Goal: Task Accomplishment & Management: Use online tool/utility

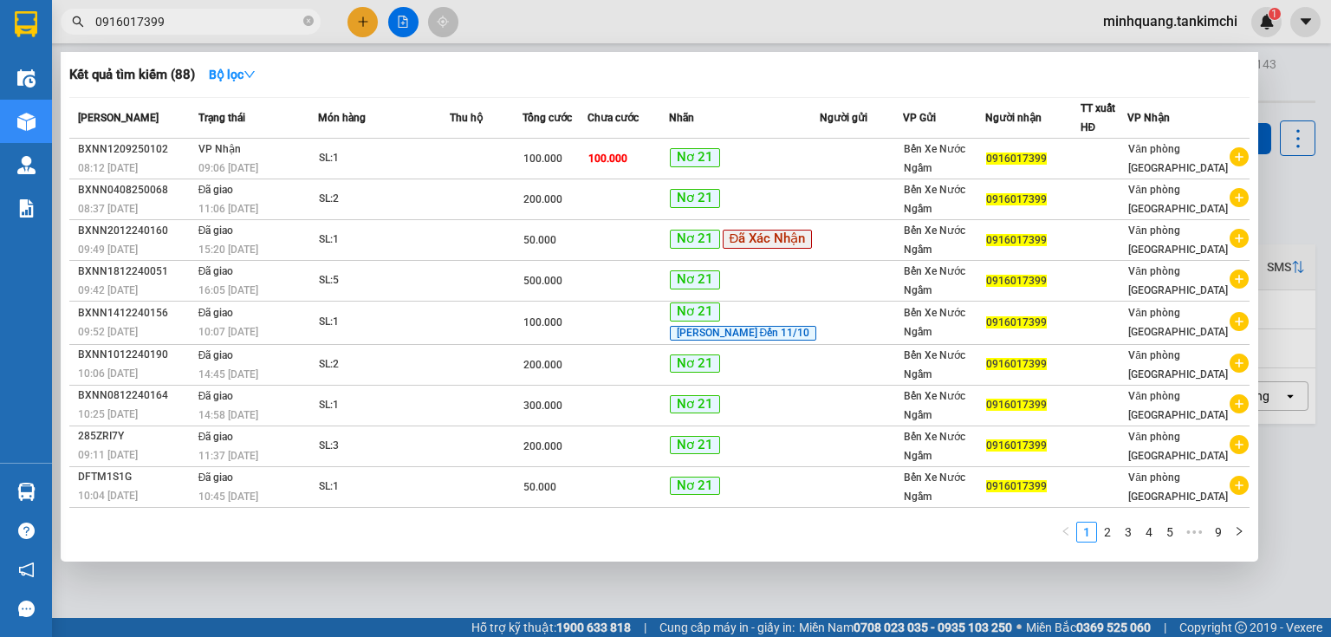
click at [236, 20] on input "0916017399" at bounding box center [197, 21] width 204 height 19
type input "0"
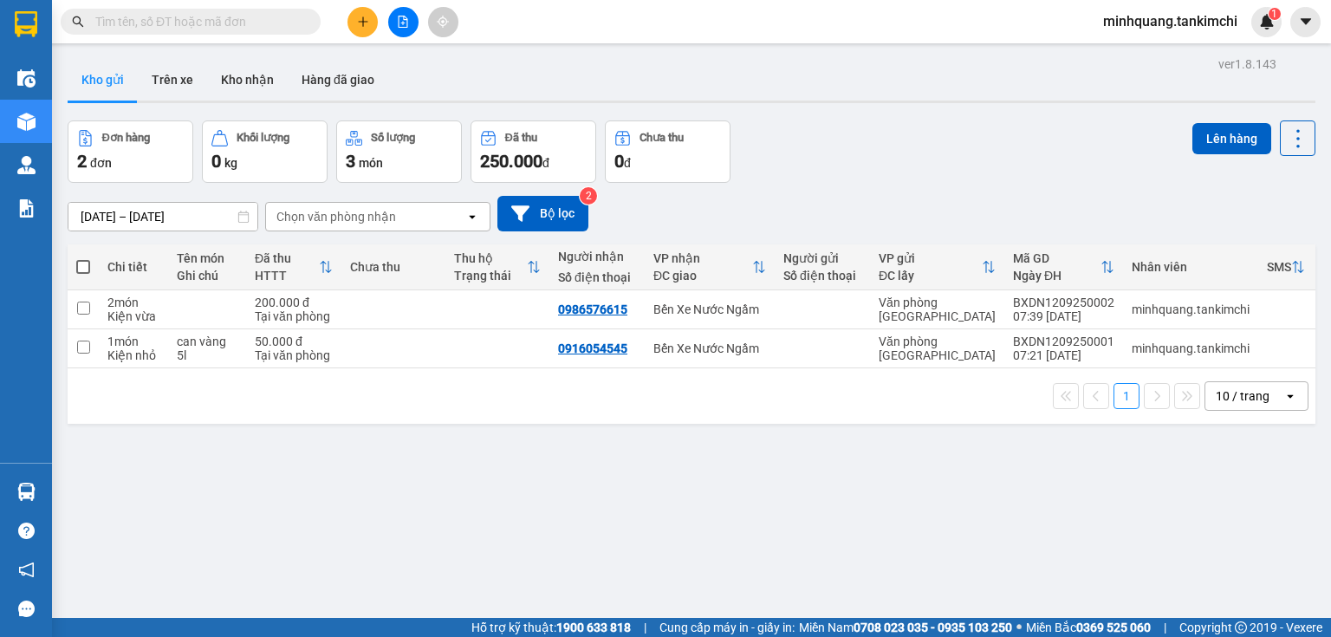
paste input "090.643.9861"
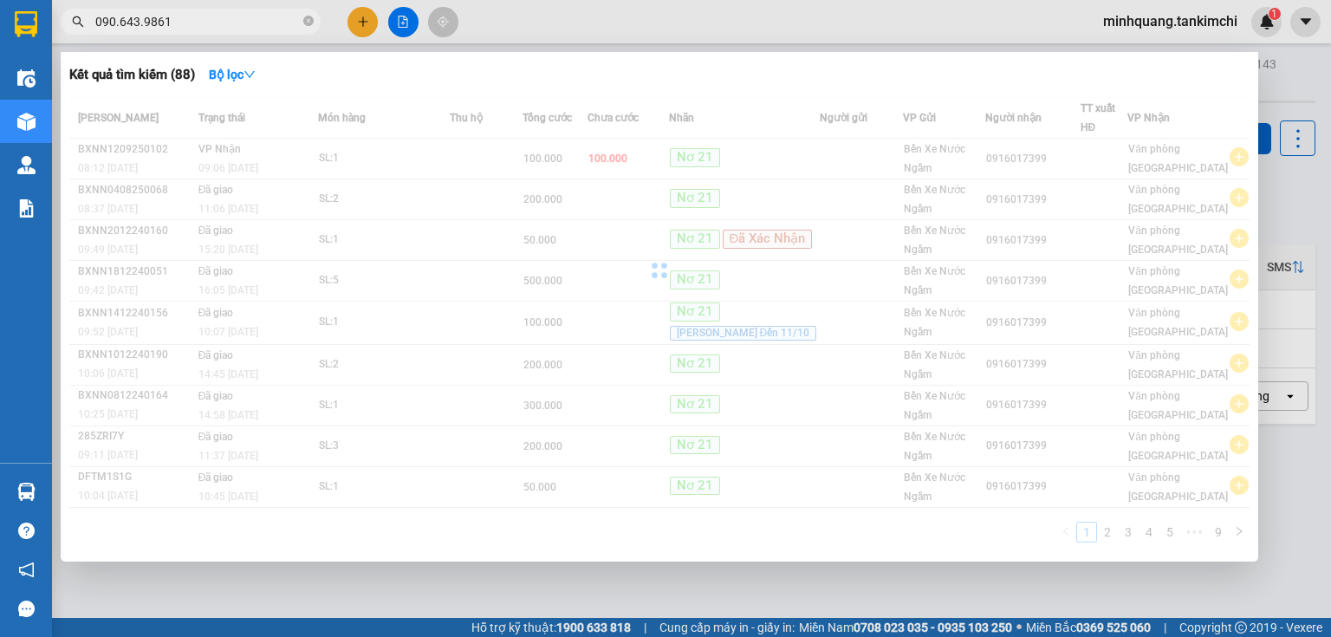
click at [138, 21] on input "090.643.9861" at bounding box center [197, 21] width 204 height 19
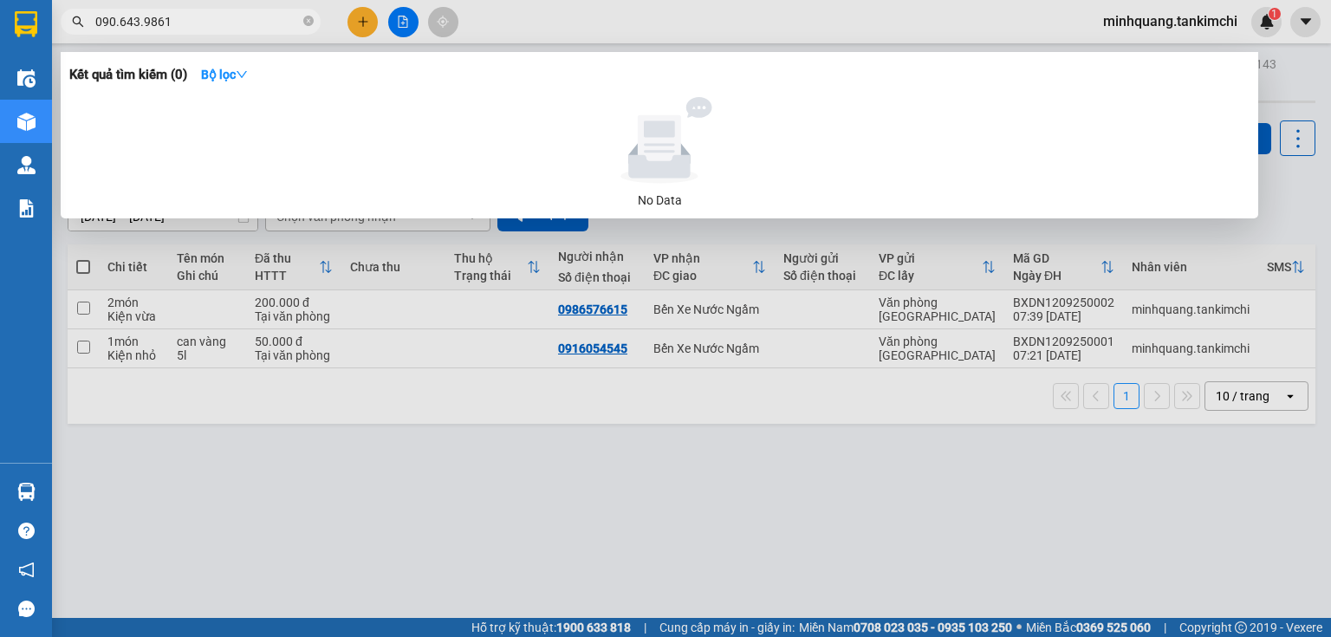
click at [142, 21] on input "090.643.9861" at bounding box center [197, 21] width 204 height 19
click at [118, 23] on input "090.6439861" at bounding box center [197, 21] width 204 height 19
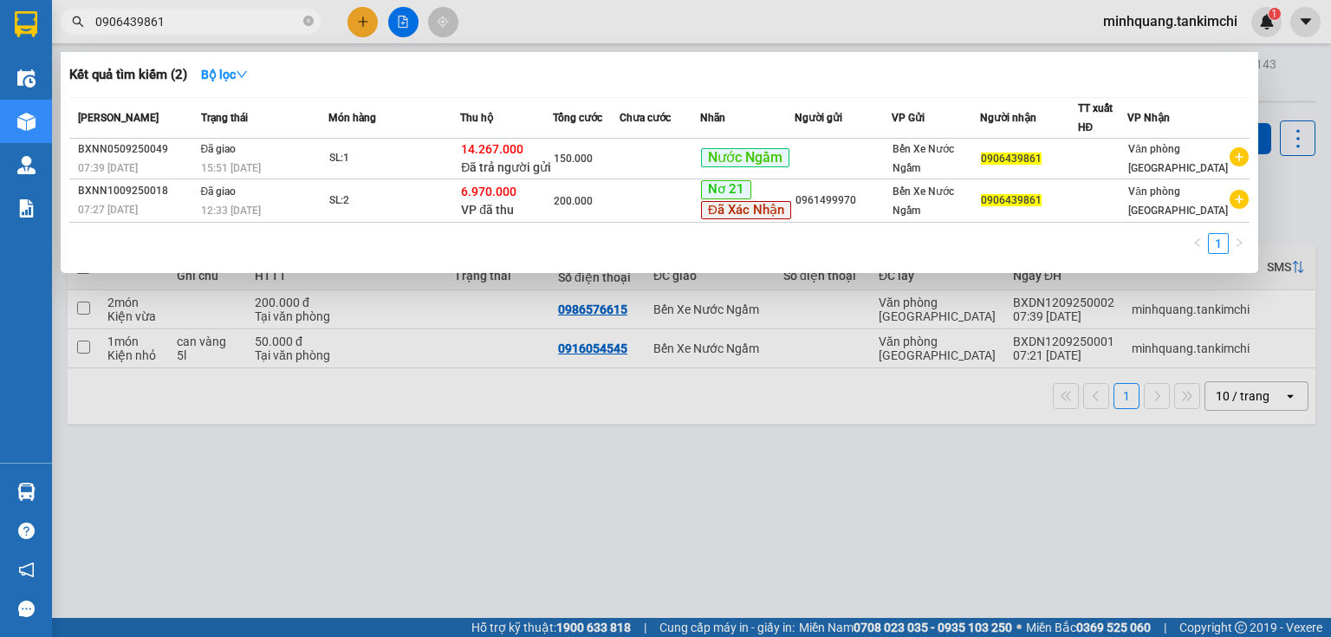
type input "0906439861"
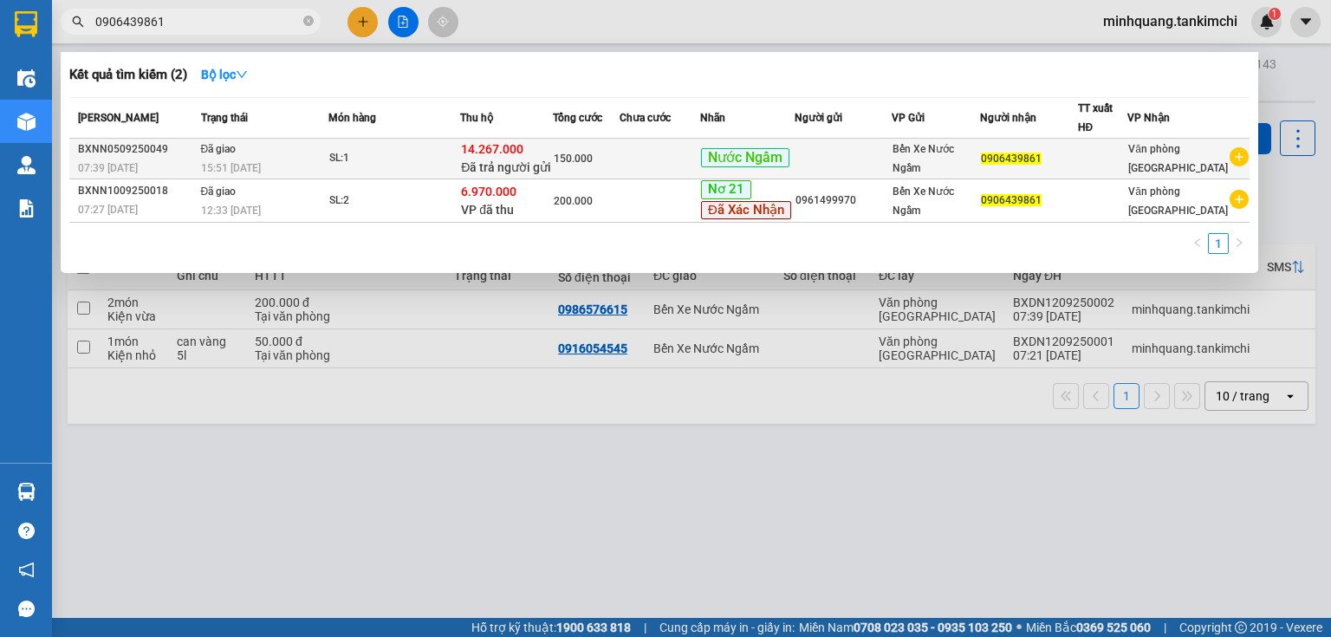
click at [412, 139] on td "SL: 1" at bounding box center [394, 159] width 132 height 41
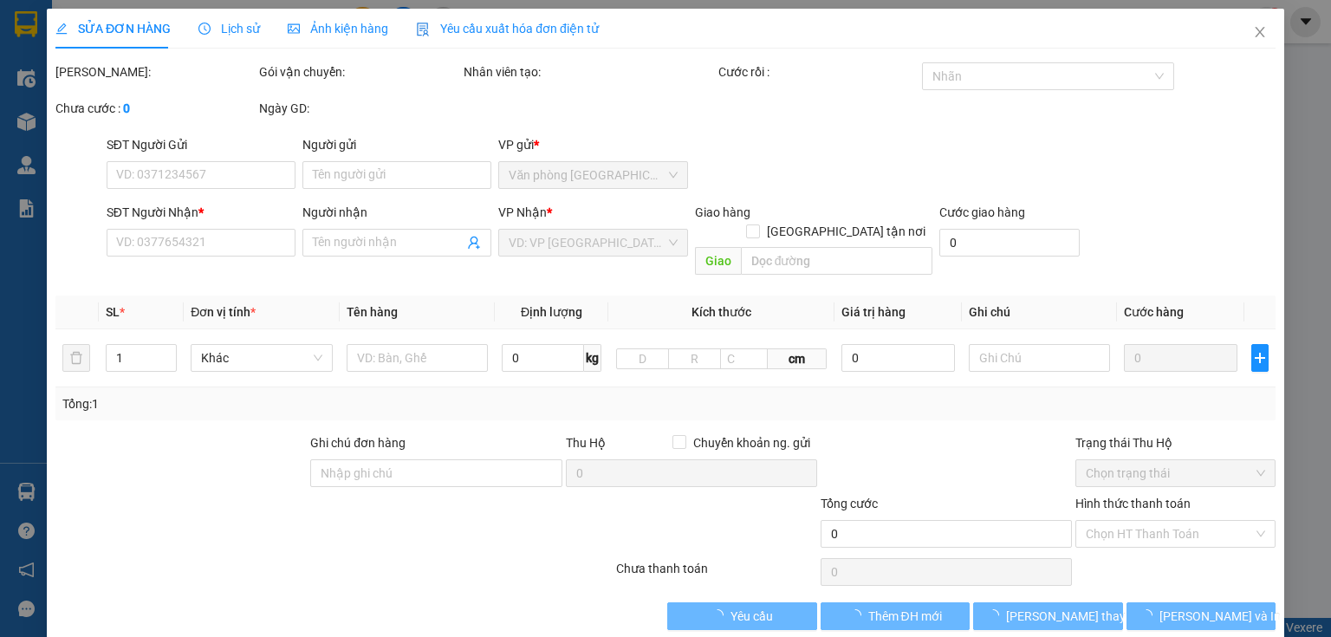
type input "0906439861"
type input "14.267.000"
type input "150.000"
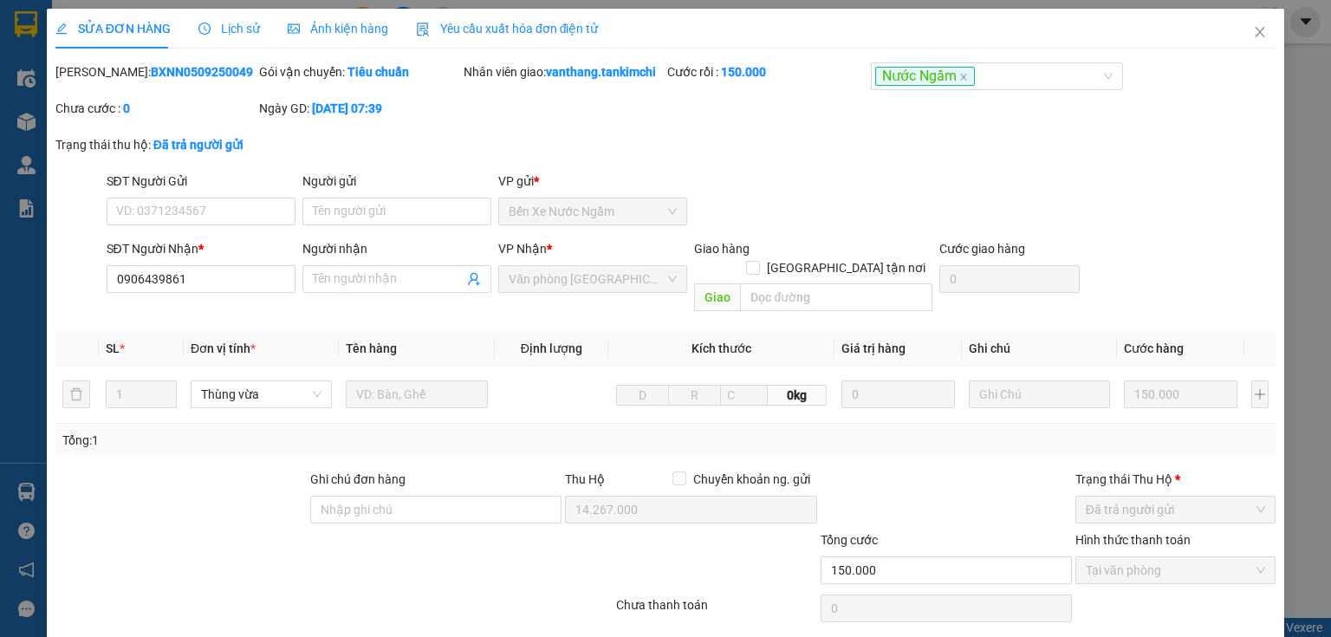
click at [236, 38] on div "Lịch sử" at bounding box center [229, 29] width 62 height 40
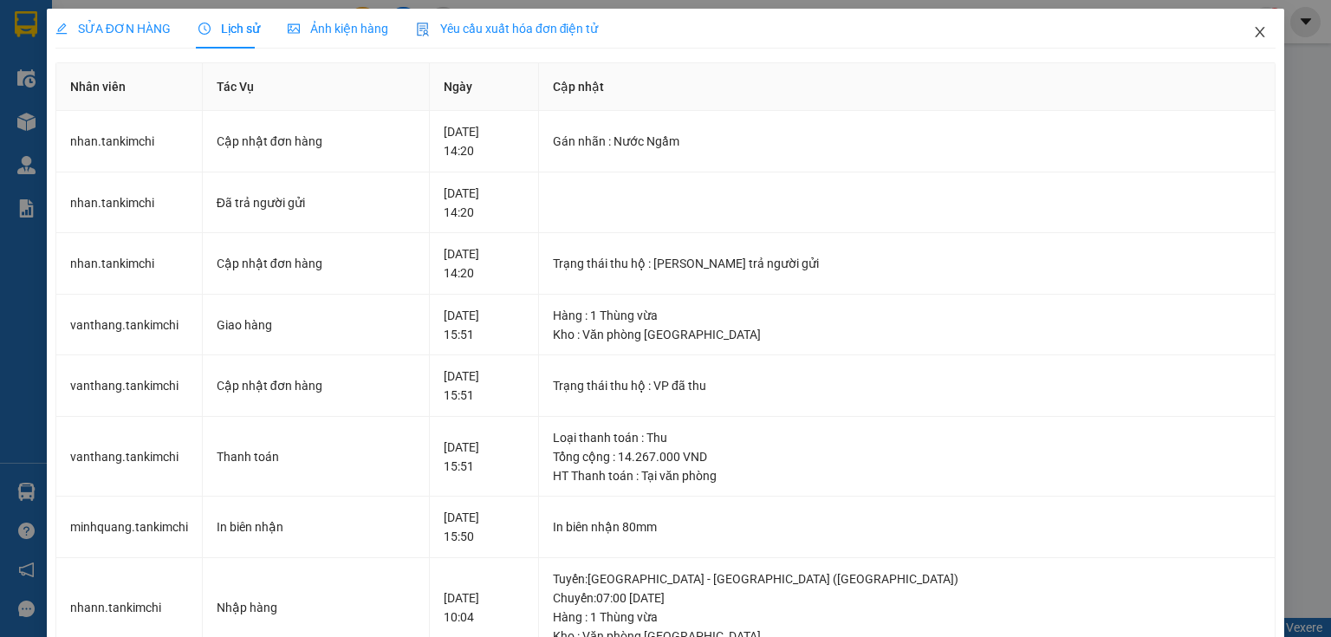
click at [1253, 32] on icon "close" at bounding box center [1260, 32] width 14 height 14
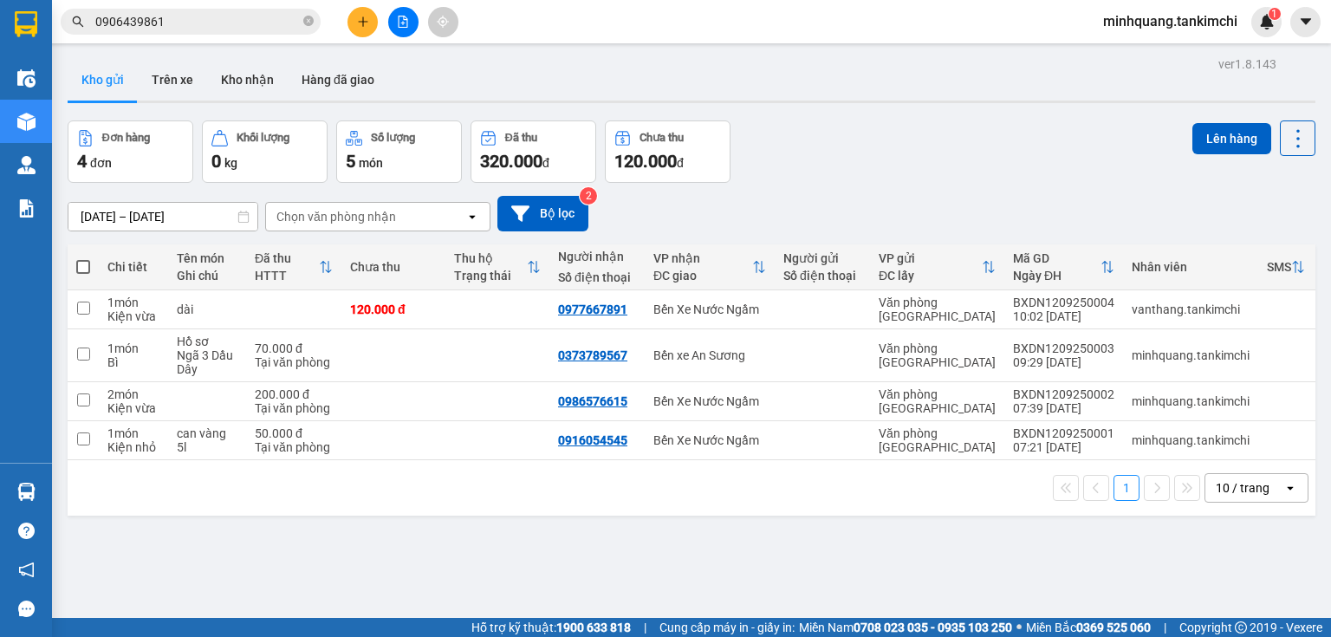
click at [179, 18] on input "0906439861" at bounding box center [197, 21] width 204 height 19
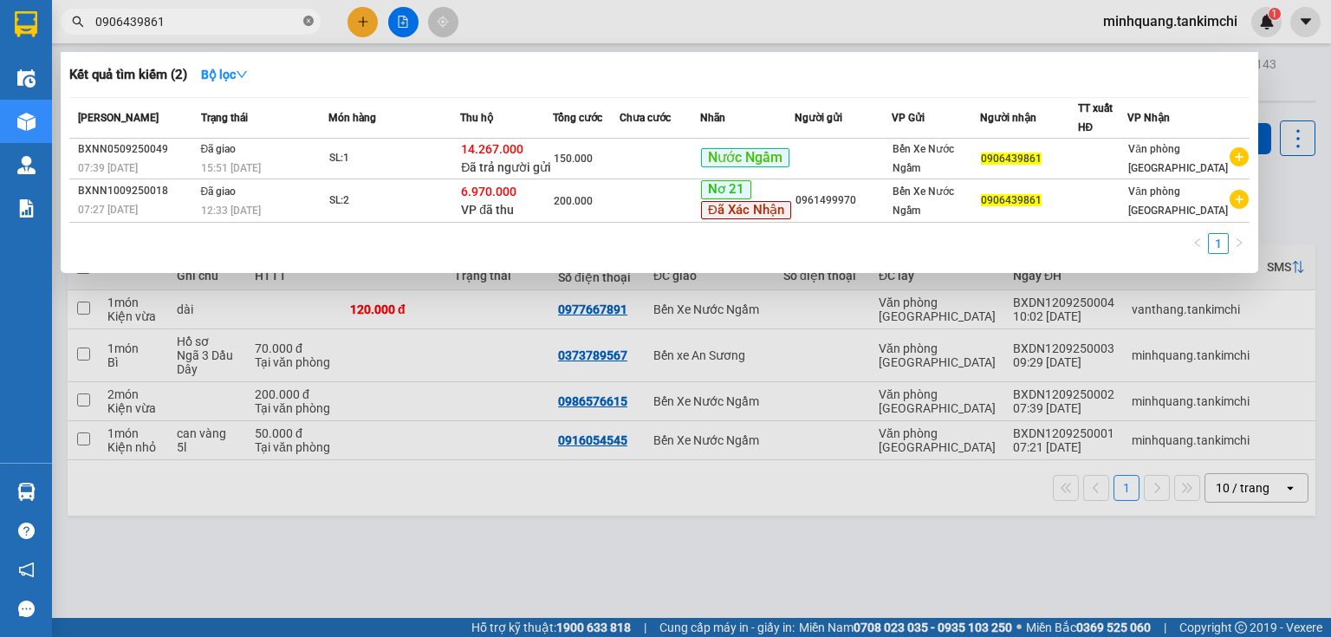
click at [308, 21] on icon "close-circle" at bounding box center [308, 21] width 10 height 10
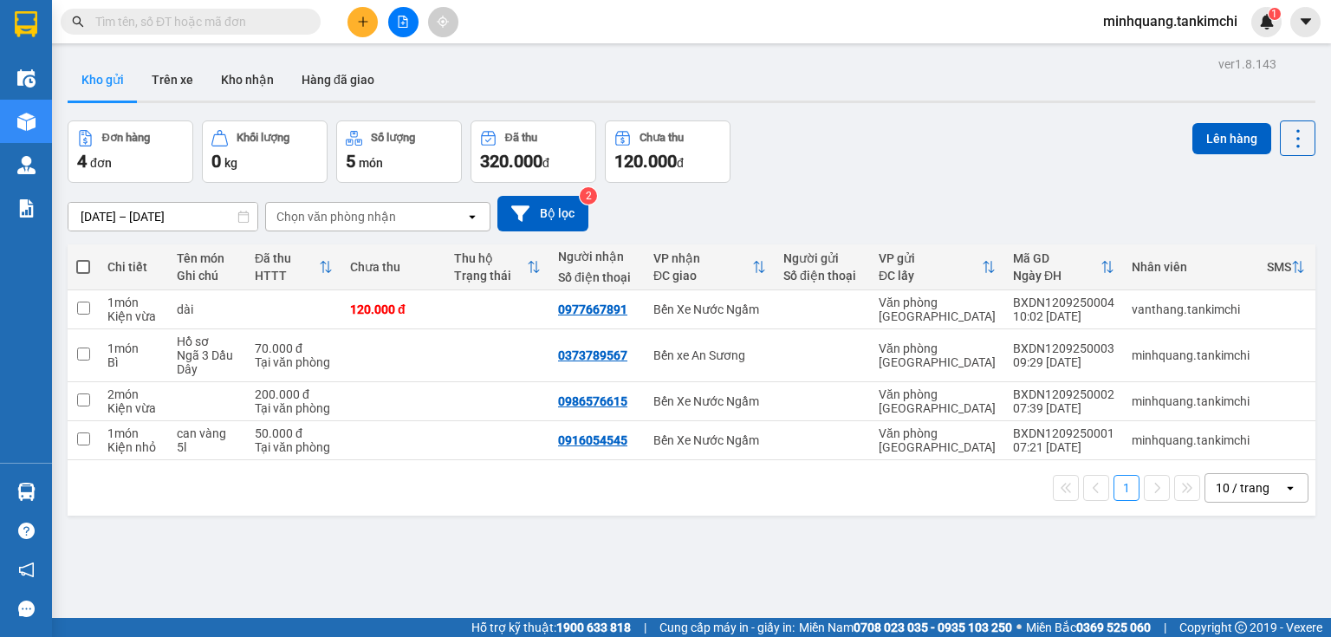
paste input "0763 646 238"
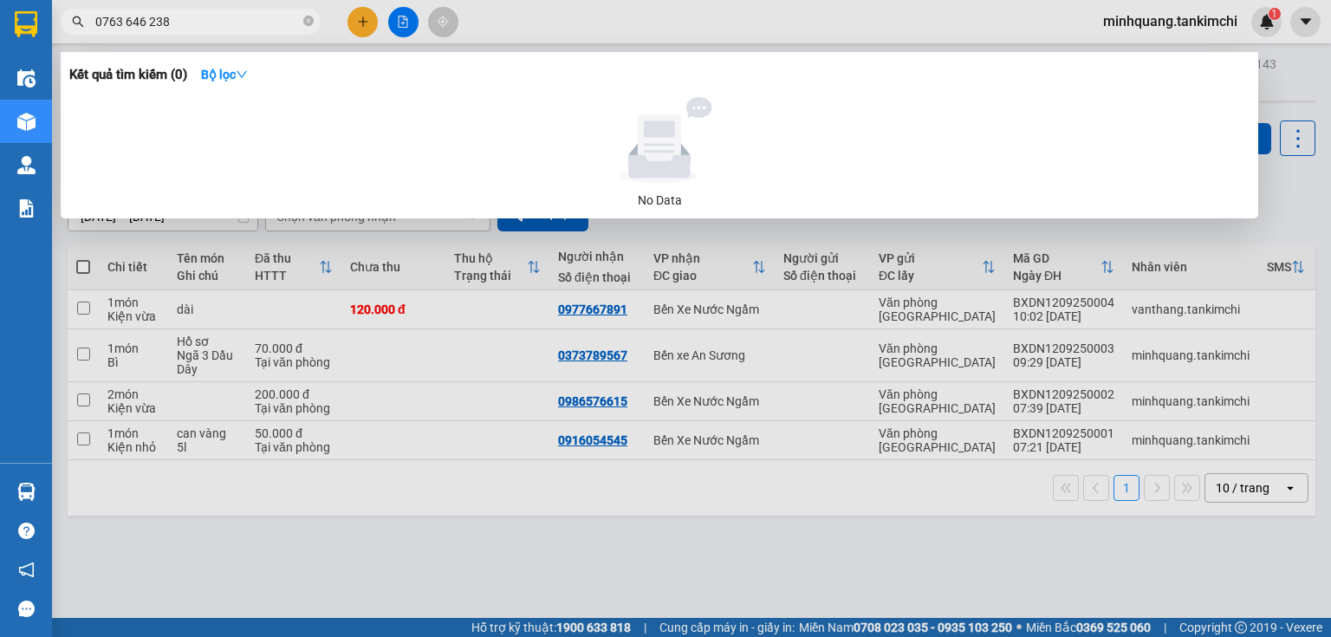
click at [150, 23] on input "0763 646 238" at bounding box center [197, 21] width 204 height 19
click at [127, 21] on input "0763 646238" at bounding box center [197, 21] width 204 height 19
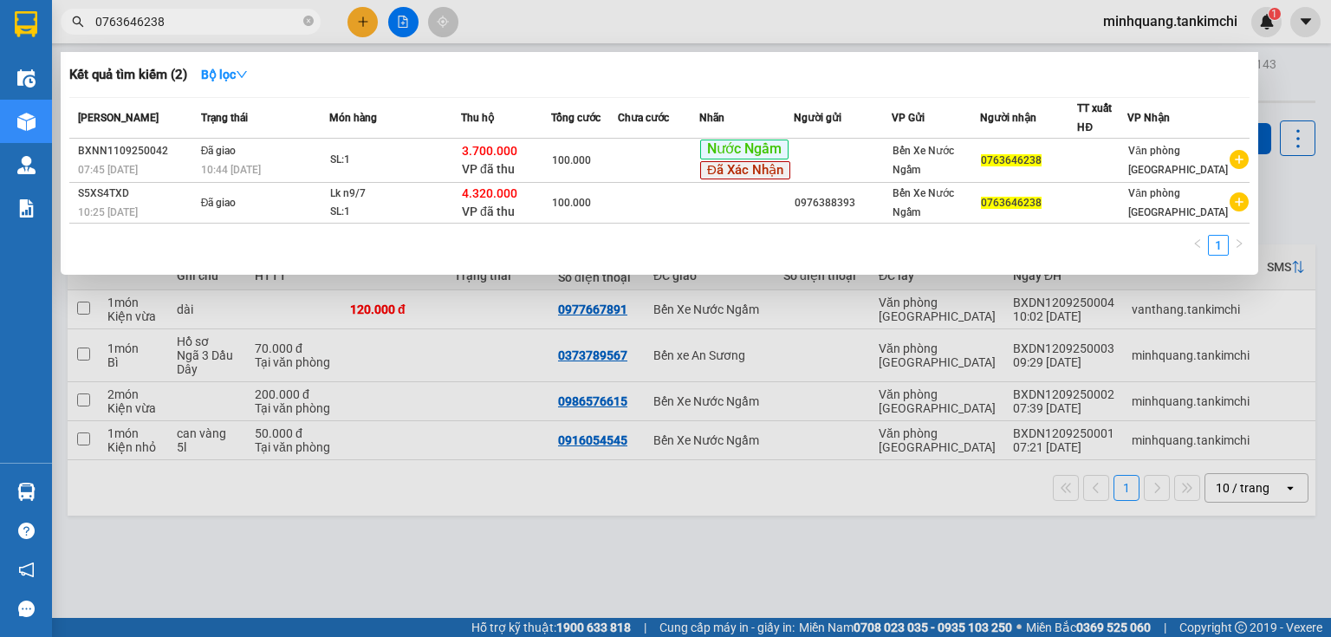
type input "0763646238"
drag, startPoint x: 93, startPoint y: 19, endPoint x: 198, endPoint y: 19, distance: 104.8
click at [198, 19] on span "0763646238" at bounding box center [191, 22] width 260 height 26
click at [198, 19] on input "0763646238" at bounding box center [197, 21] width 204 height 19
click at [140, 22] on input "0763646238" at bounding box center [197, 21] width 204 height 19
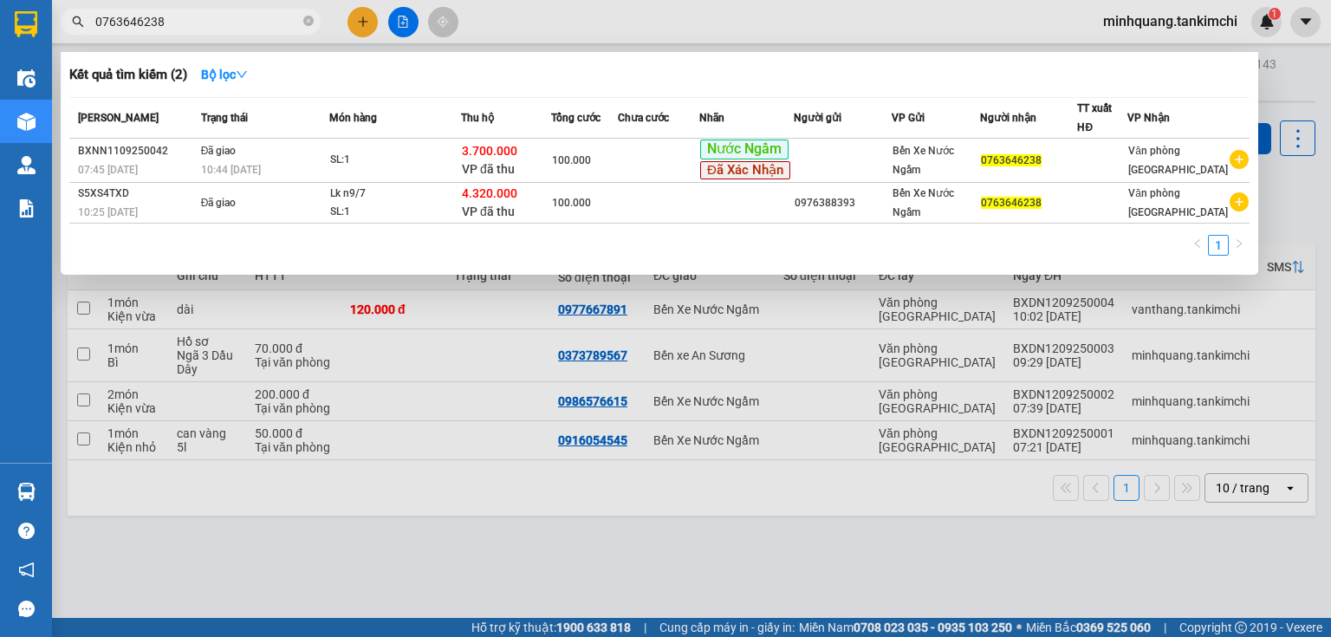
click at [140, 22] on input "0763646238" at bounding box center [197, 21] width 204 height 19
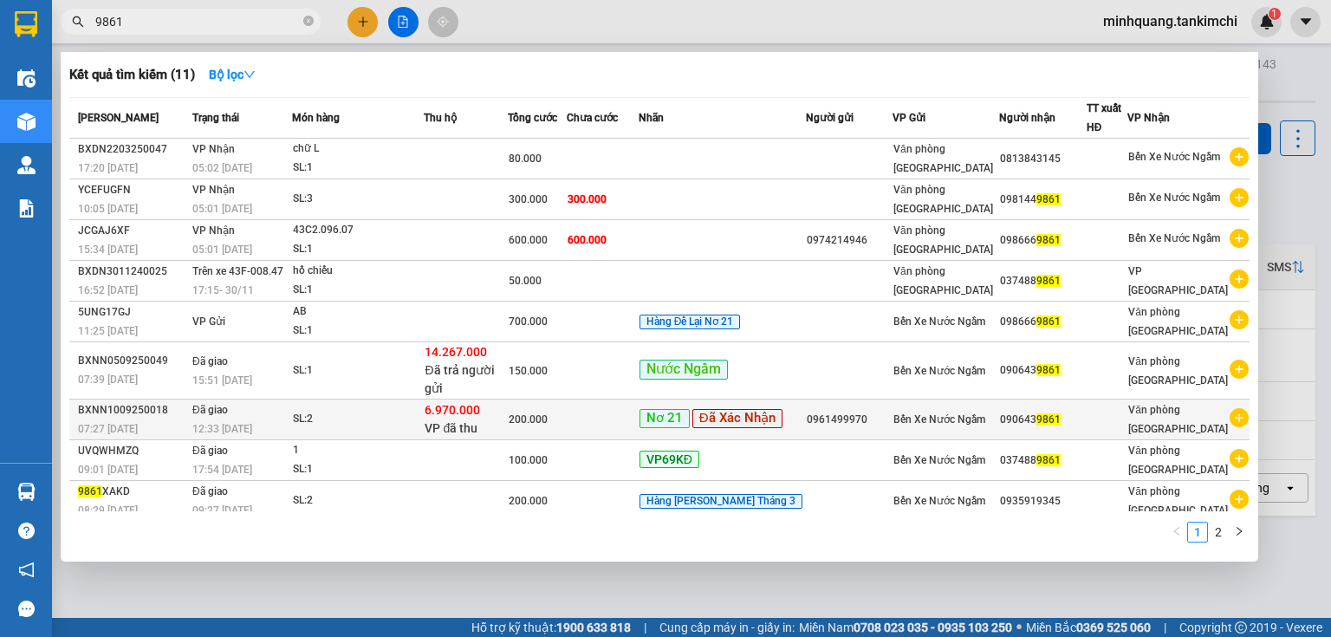
type input "9861"
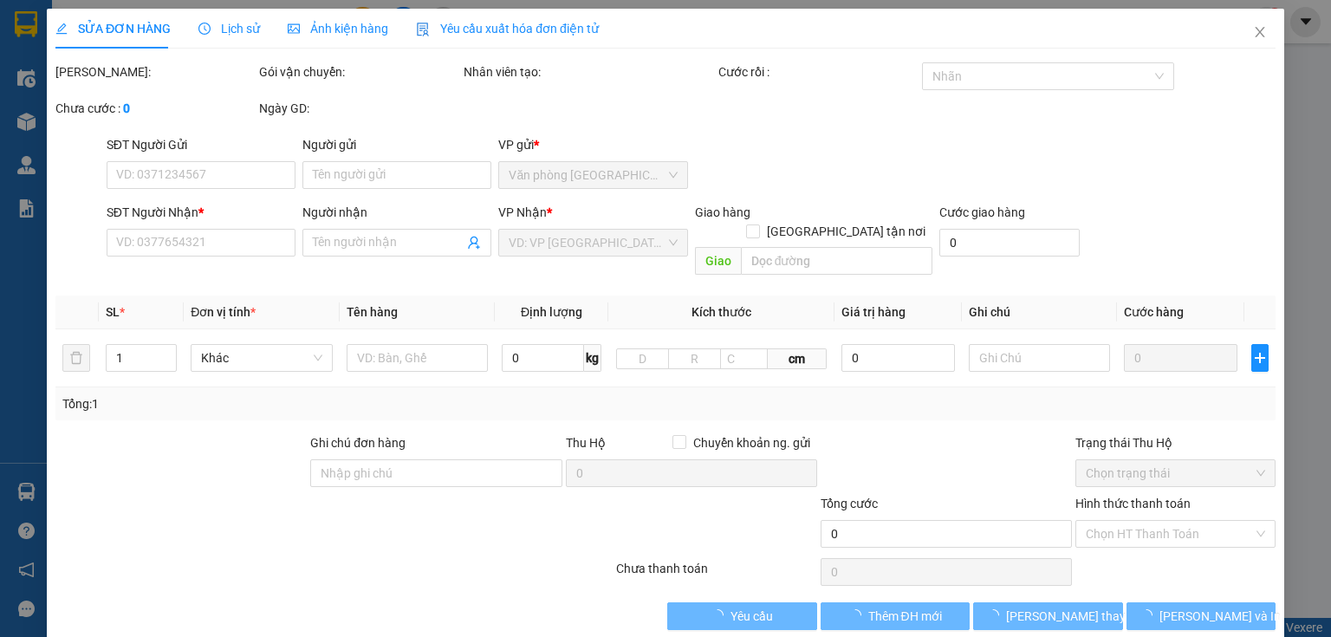
type input "0961499970"
type input "0906439861"
type input "6.970.000"
type input "200.000"
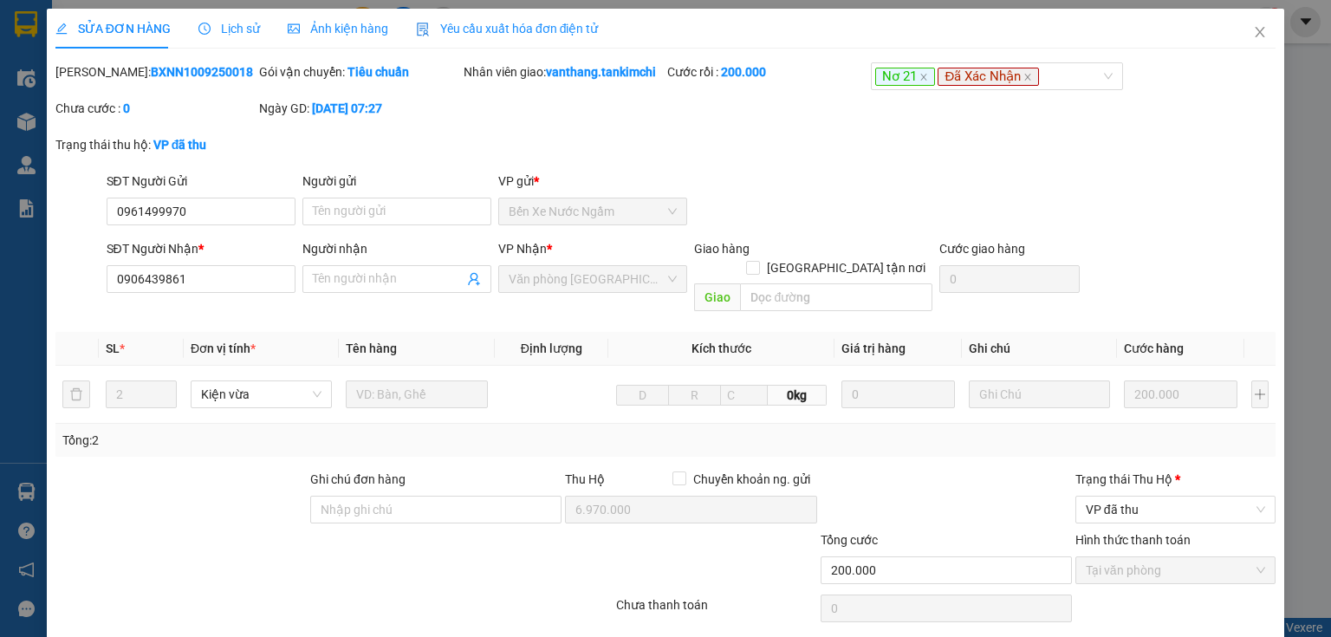
click at [225, 30] on span "Lịch sử" at bounding box center [229, 29] width 62 height 14
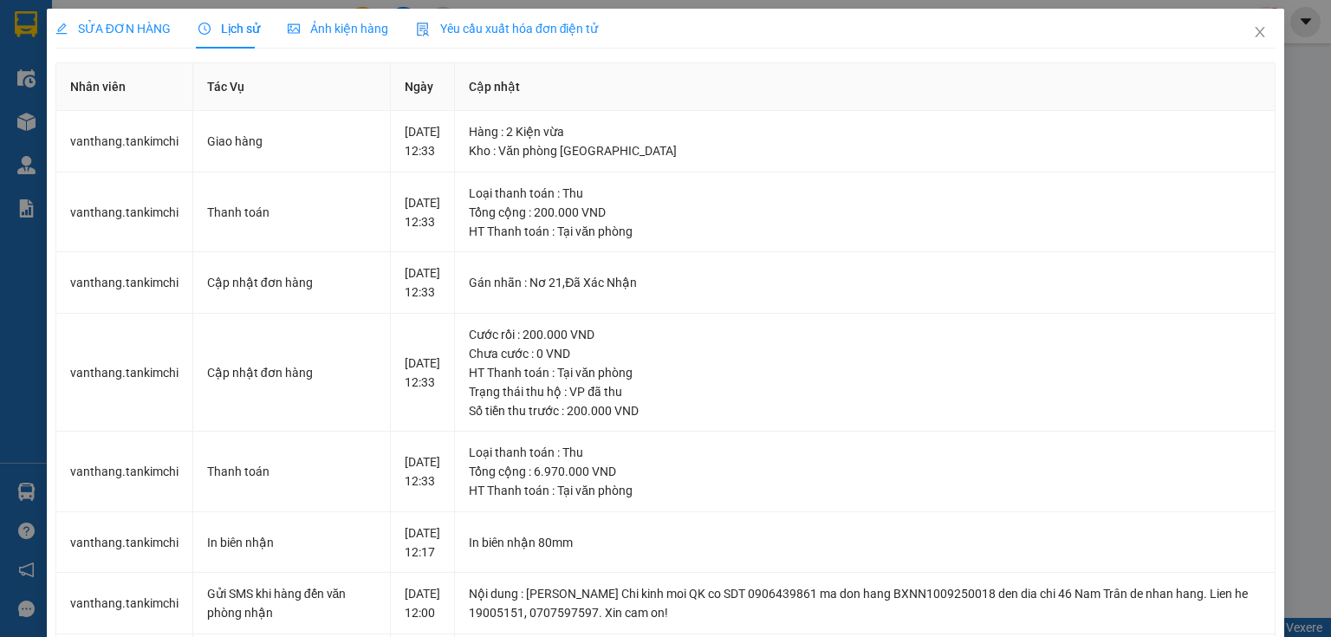
click at [1300, 326] on div "SỬA ĐƠN HÀNG Lịch sử Ảnh kiện hàng Yêu cầu xuất hóa đơn điện tử Total Paid Fee …" at bounding box center [665, 318] width 1331 height 637
click at [1255, 30] on icon "close" at bounding box center [1260, 32] width 14 height 14
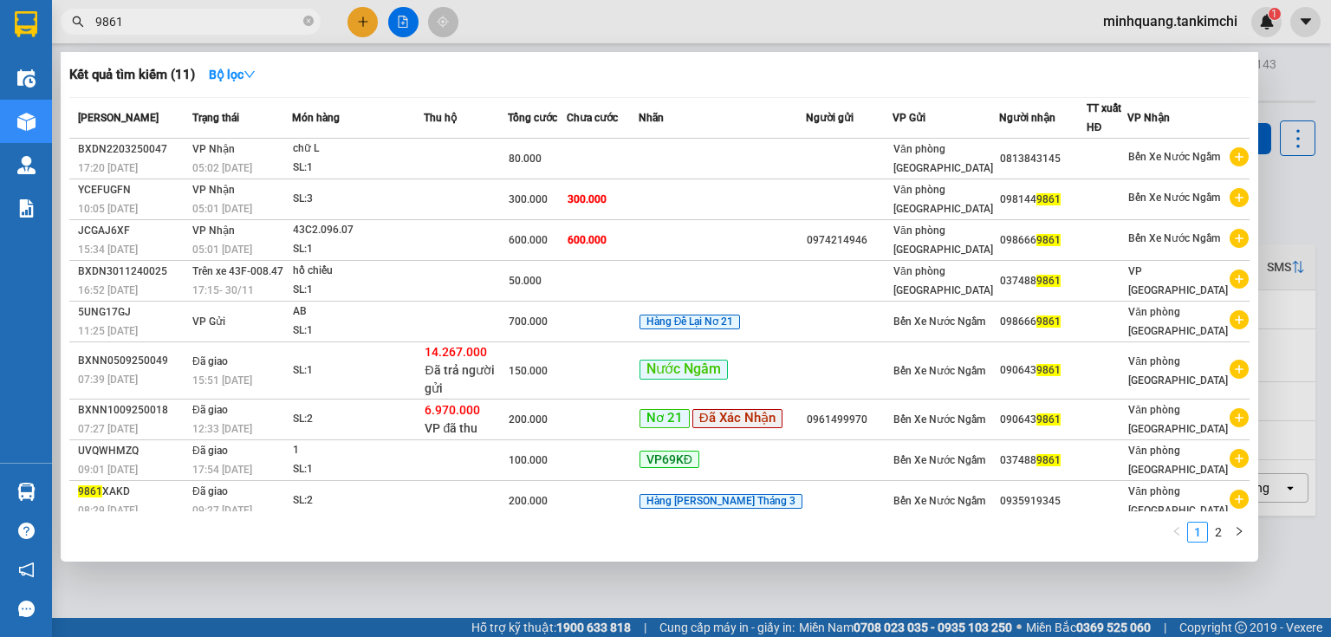
click at [184, 22] on input "9861" at bounding box center [197, 21] width 204 height 19
type input "9"
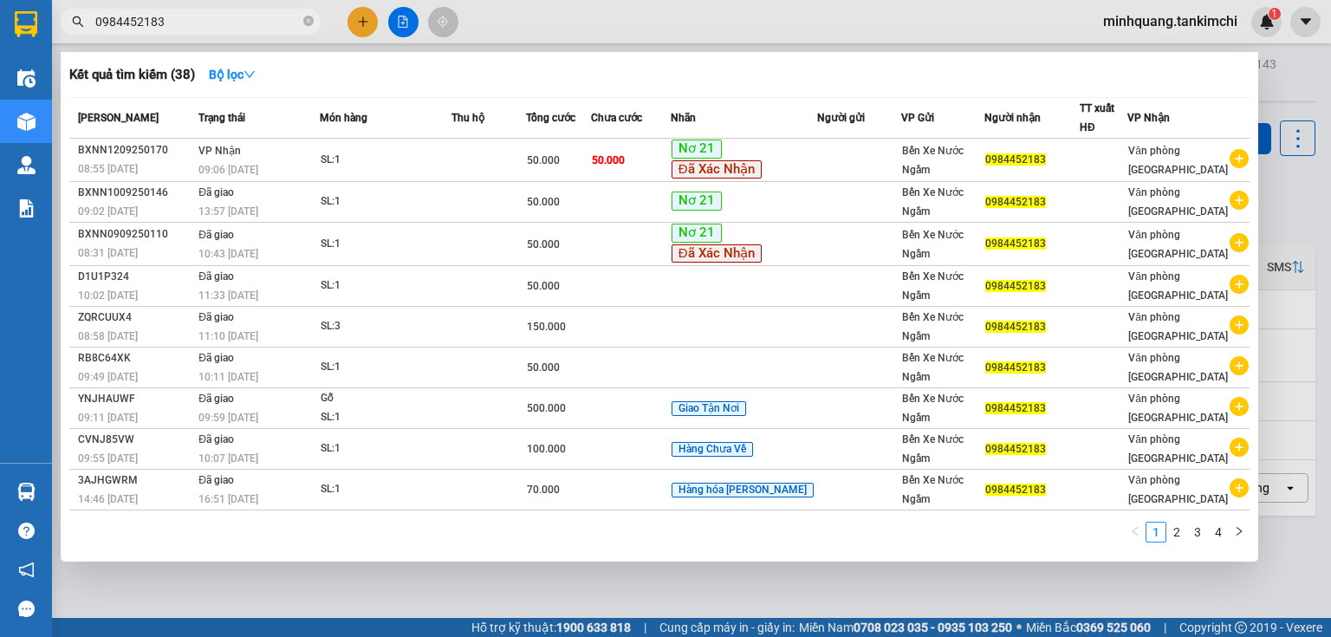
click at [283, 162] on div "09:06 [DATE]" at bounding box center [258, 169] width 120 height 19
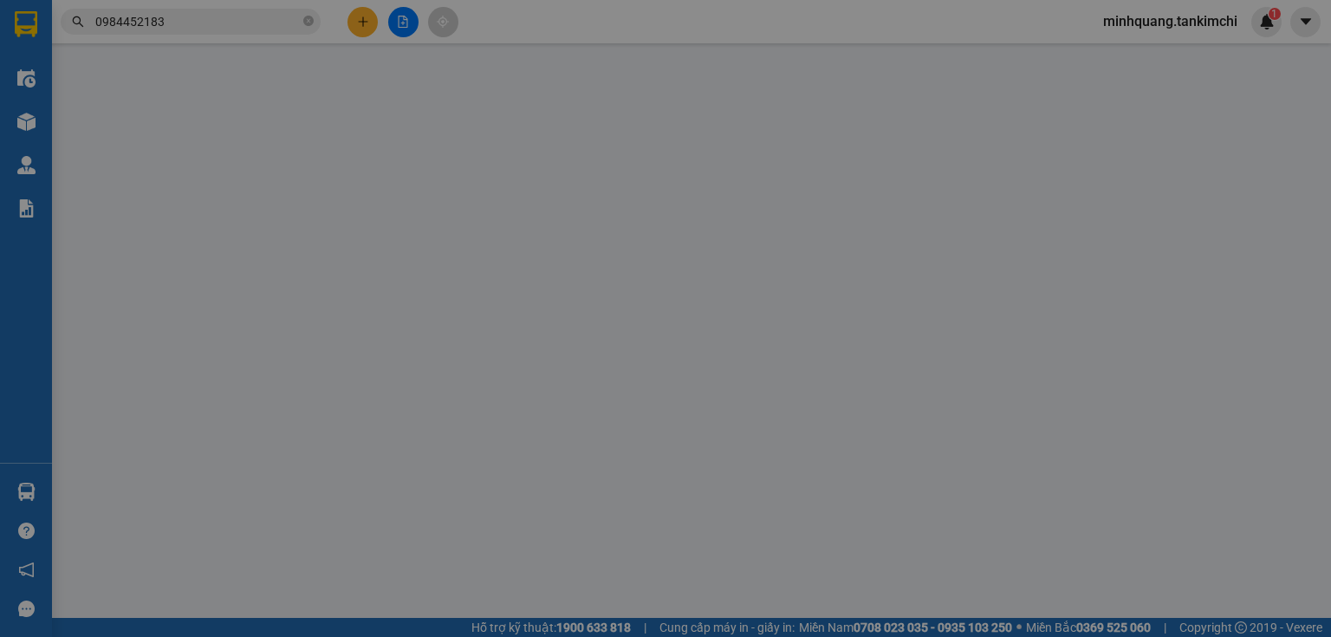
click at [229, 33] on span "Lịch sử" at bounding box center [229, 29] width 62 height 14
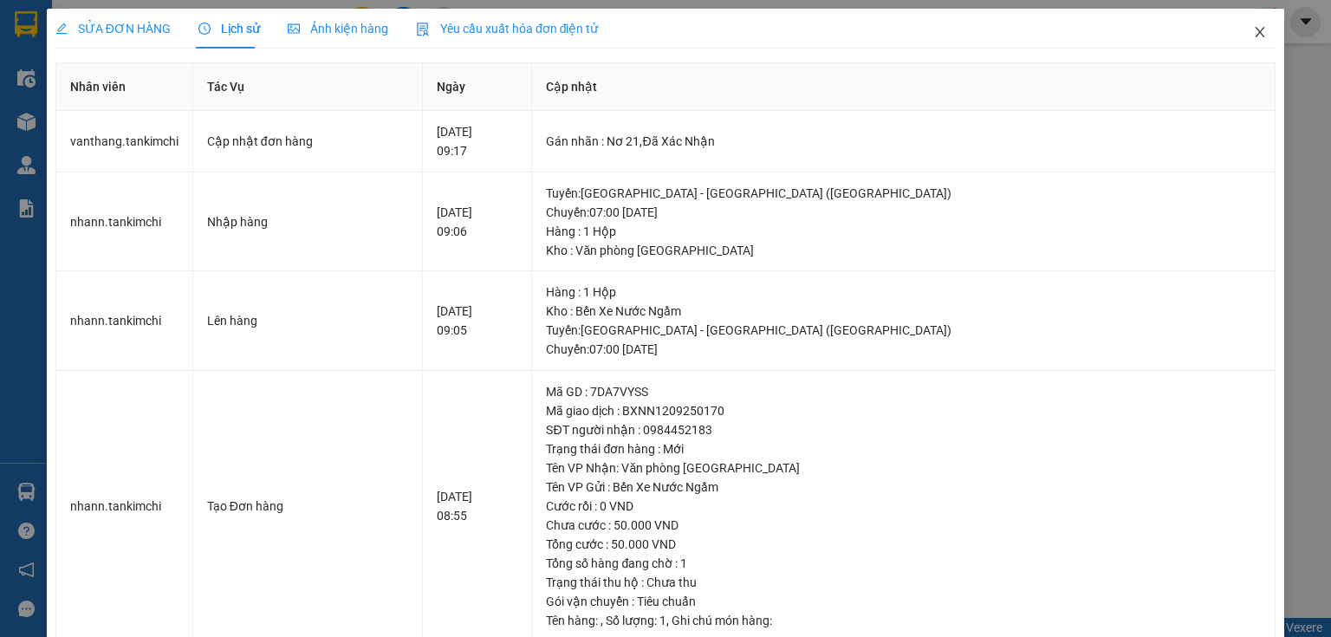
click at [1244, 42] on span "Close" at bounding box center [1260, 33] width 49 height 49
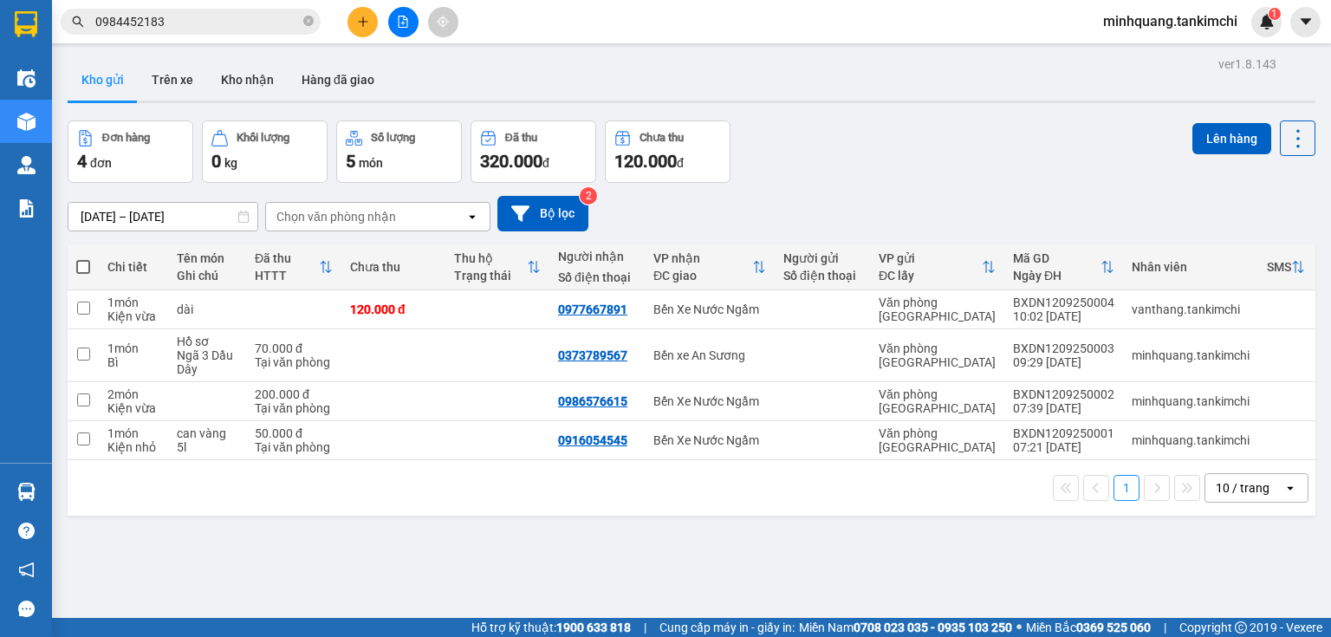
click at [211, 23] on input "0984452183" at bounding box center [197, 21] width 204 height 19
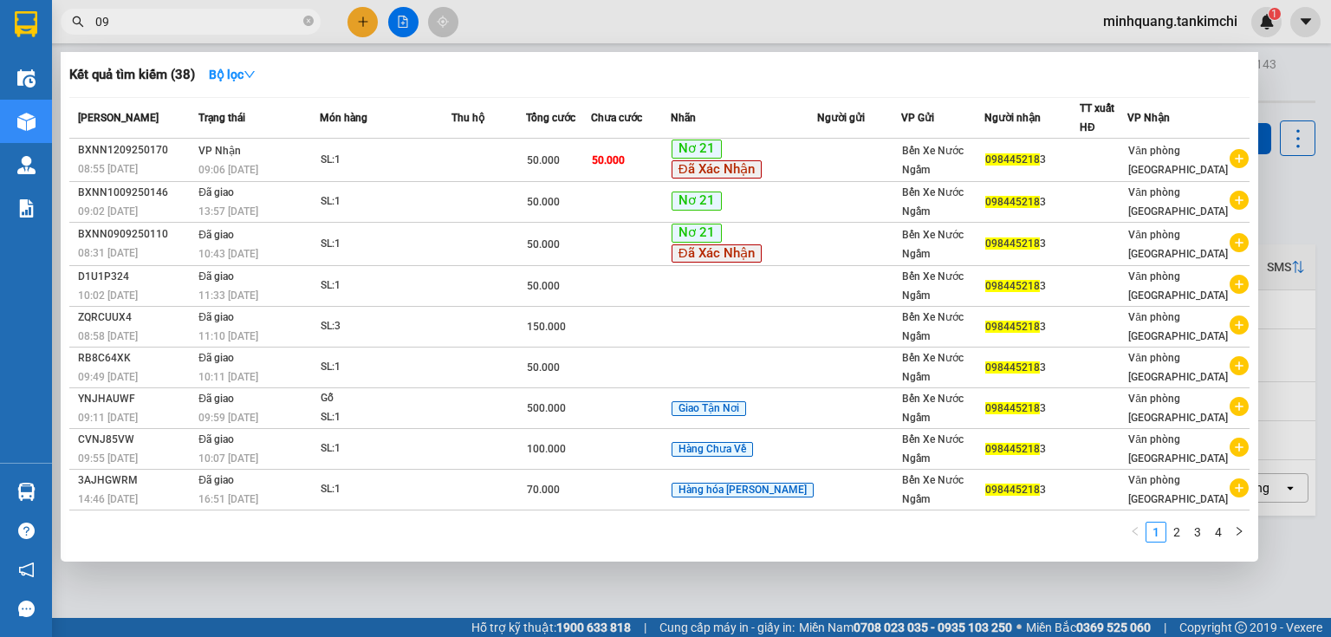
type input "0"
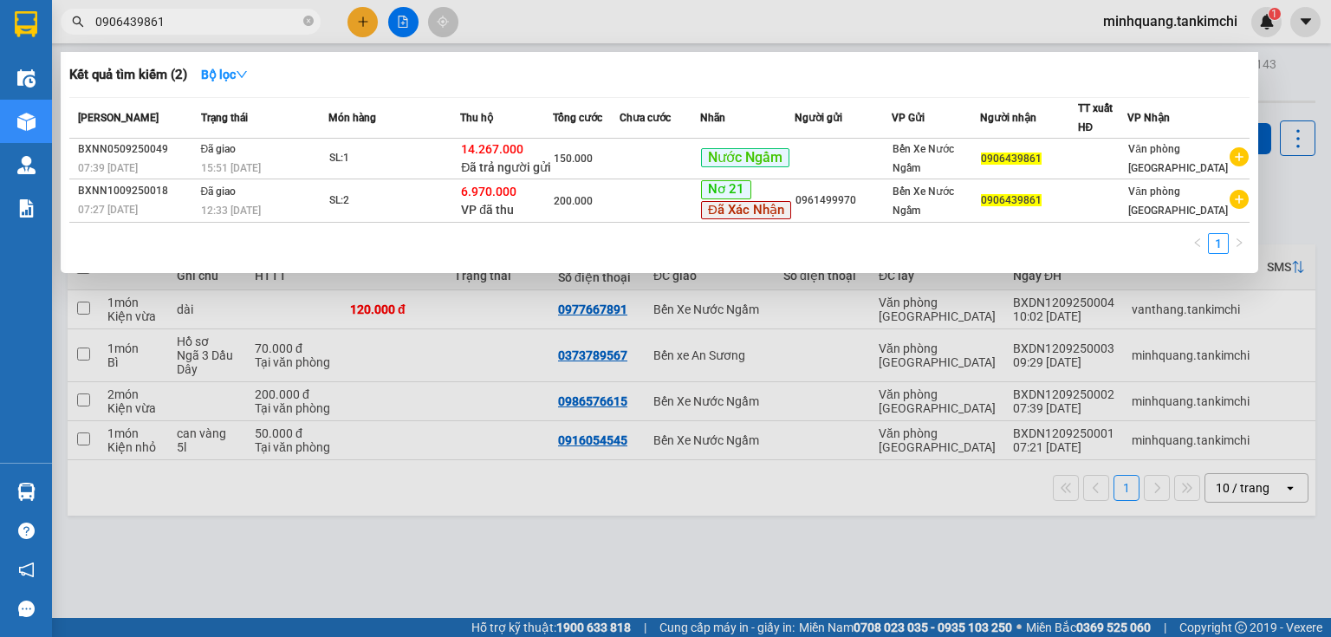
type input "0906439861"
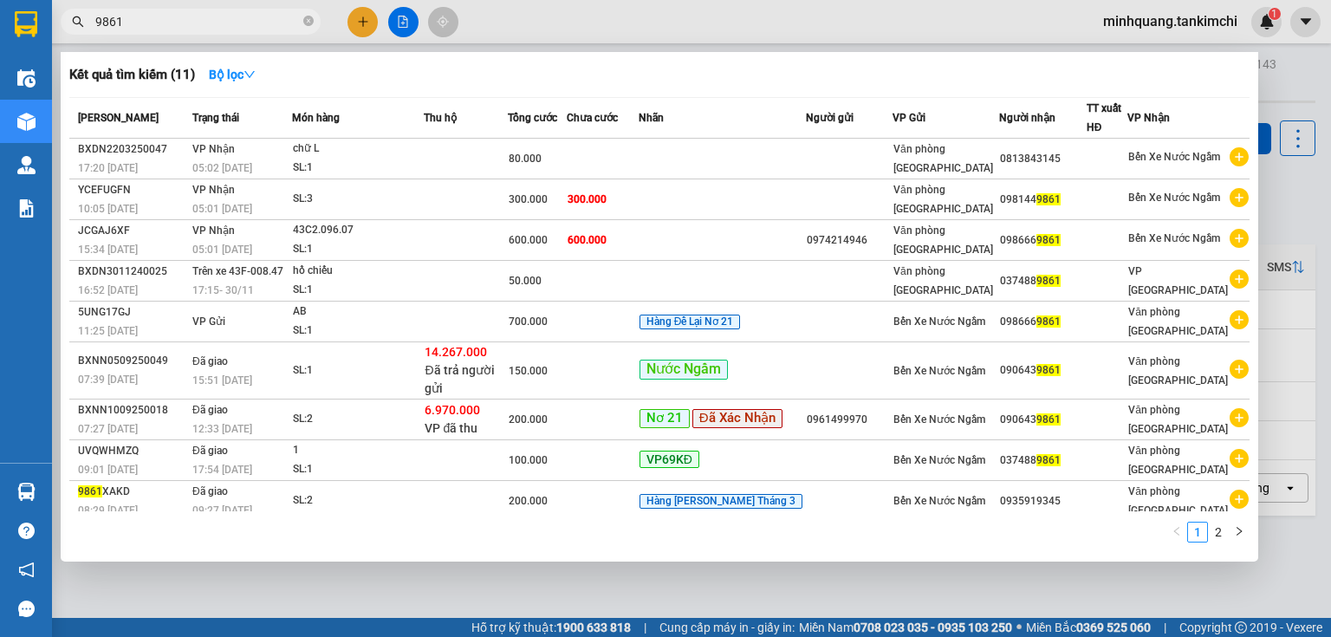
type input "9861"
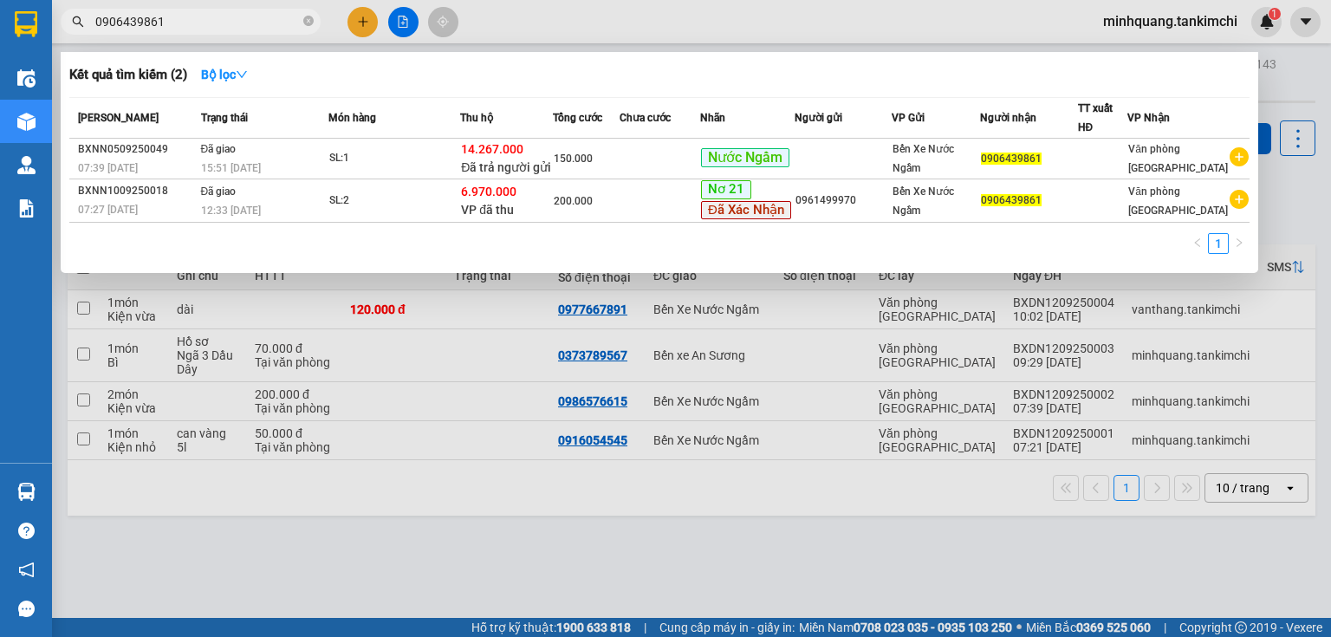
type input "0906439861"
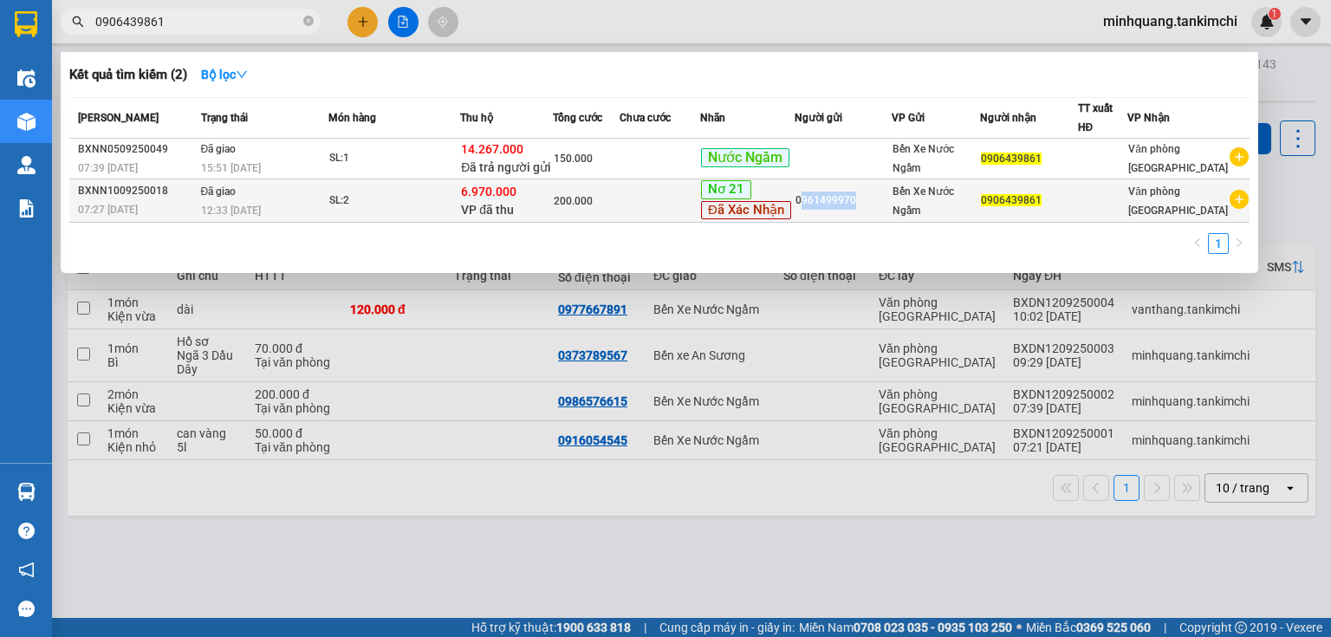
drag, startPoint x: 812, startPoint y: 193, endPoint x: 867, endPoint y: 193, distance: 55.5
click at [867, 193] on div "0961499970" at bounding box center [843, 200] width 96 height 18
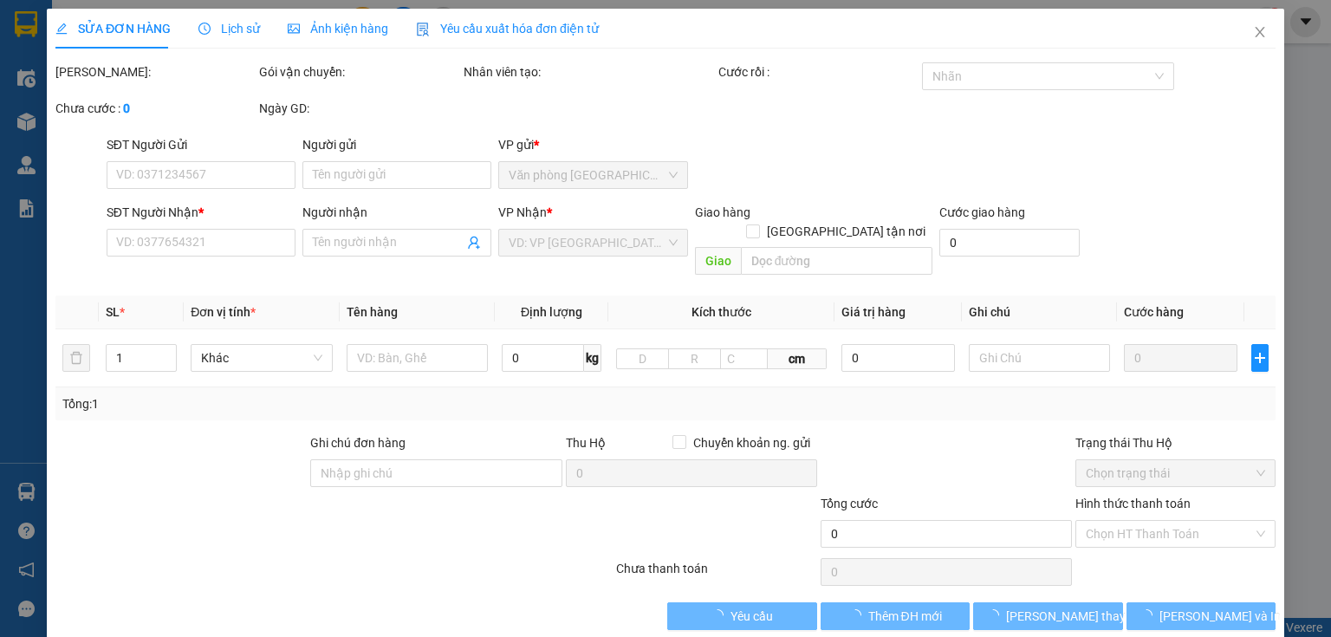
type input "0961499970"
type input "0906439861"
type input "6.970.000"
type input "200.000"
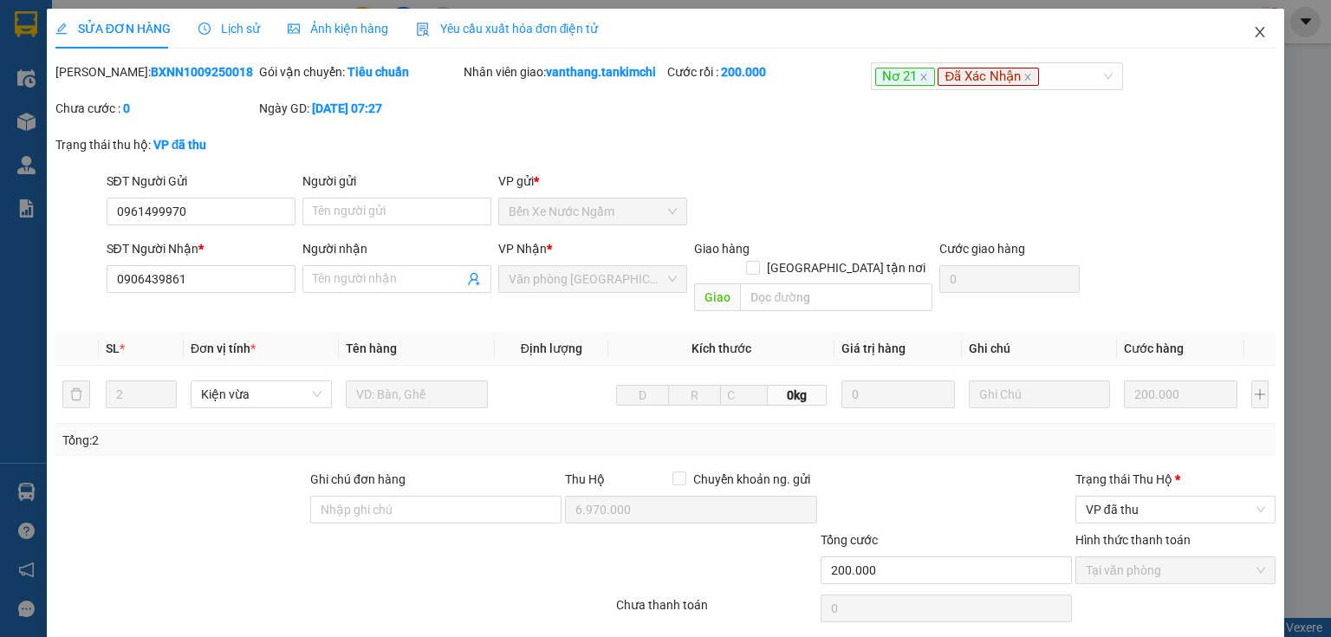
click at [1253, 35] on icon "close" at bounding box center [1260, 32] width 14 height 14
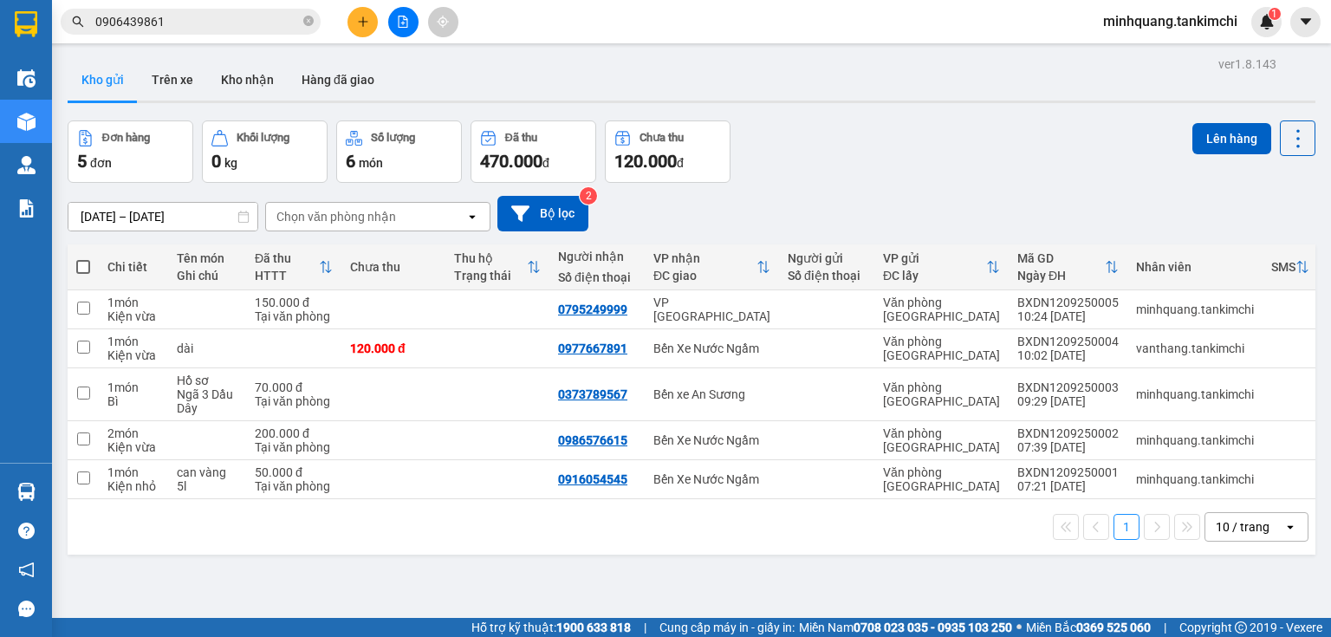
click at [205, 21] on input "0906439861" at bounding box center [197, 21] width 204 height 19
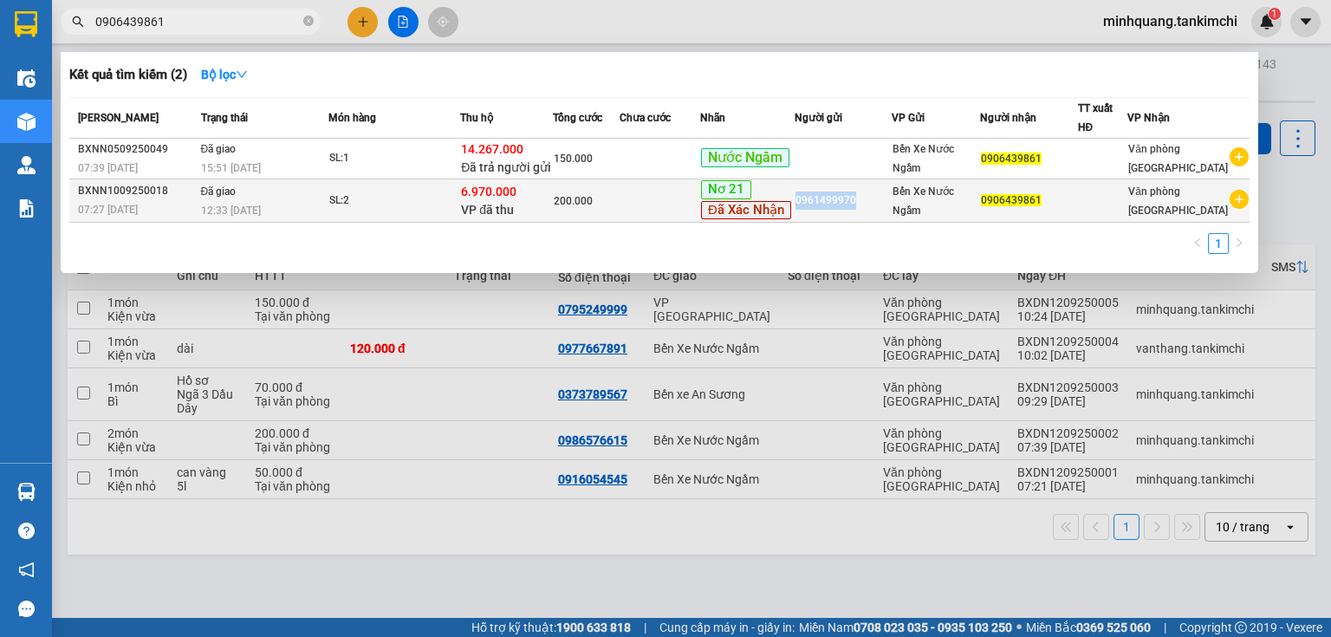
drag, startPoint x: 809, startPoint y: 193, endPoint x: 870, endPoint y: 192, distance: 60.7
click at [870, 192] on div "0961499970" at bounding box center [843, 200] width 96 height 18
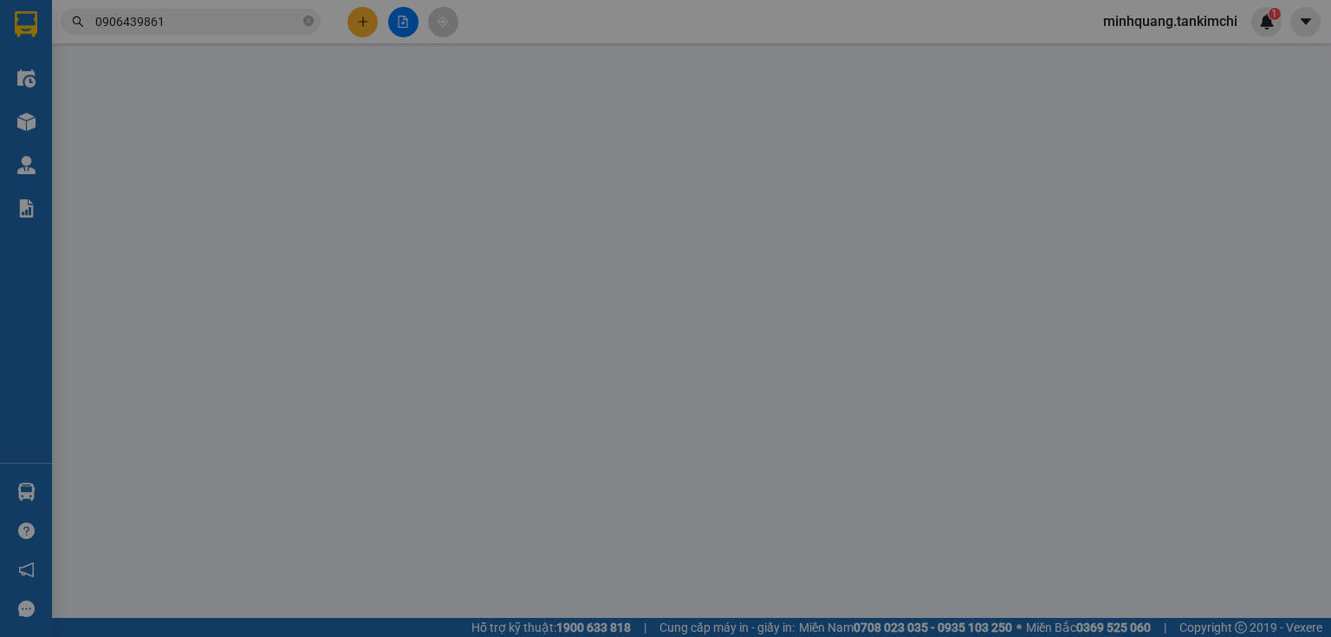
type input "0961499970"
type input "0906439861"
type input "6.970.000"
type input "200.000"
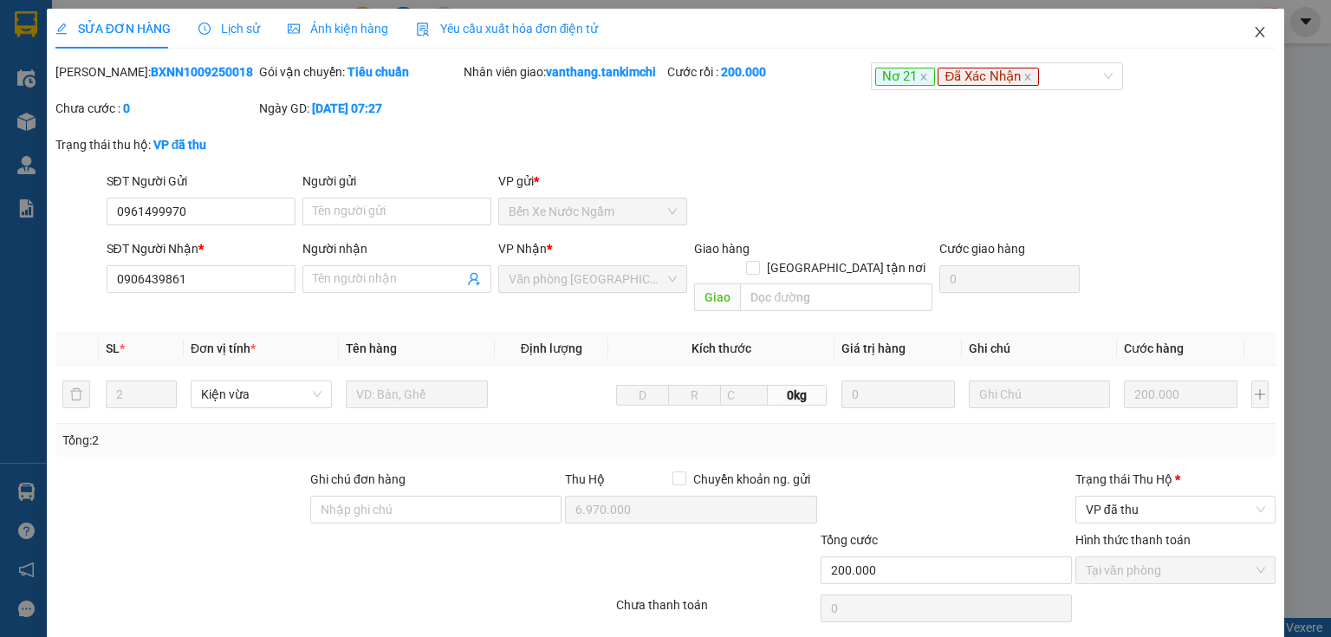
click at [1253, 31] on icon "close" at bounding box center [1260, 32] width 14 height 14
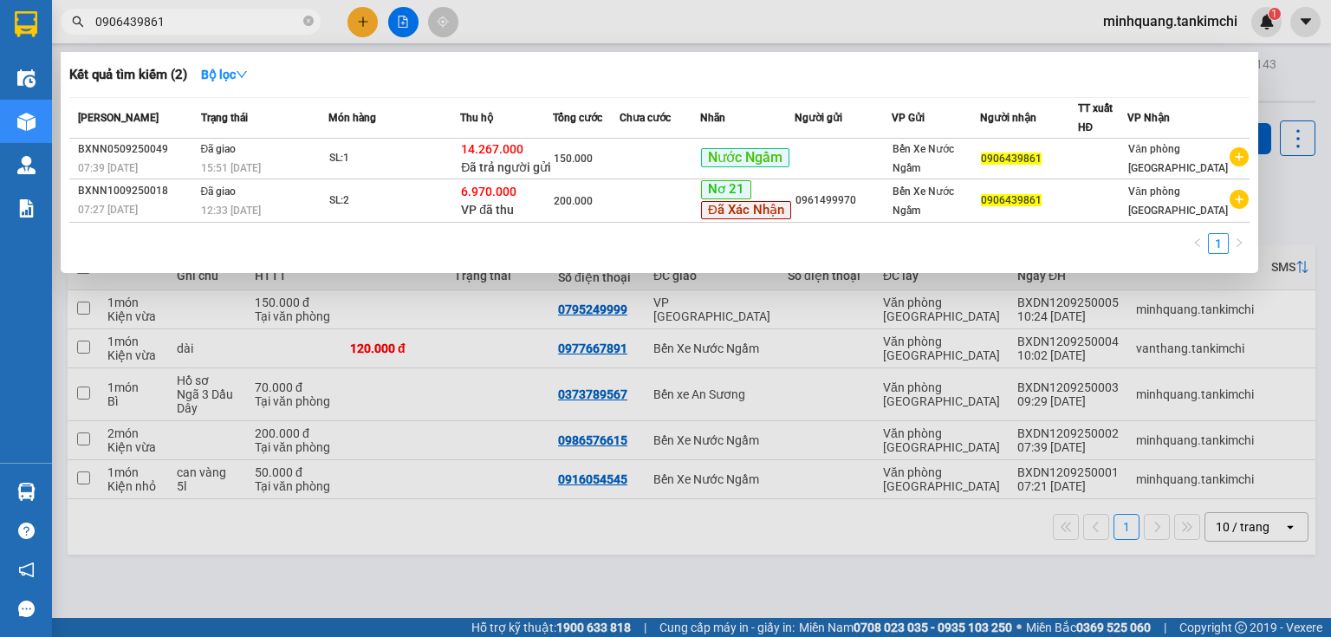
click at [251, 22] on input "0906439861" at bounding box center [197, 21] width 204 height 19
click at [315, 21] on span "0906439861" at bounding box center [191, 22] width 260 height 26
click at [191, 21] on input "0906439861" at bounding box center [197, 21] width 204 height 19
click at [309, 21] on icon "close-circle" at bounding box center [308, 21] width 10 height 10
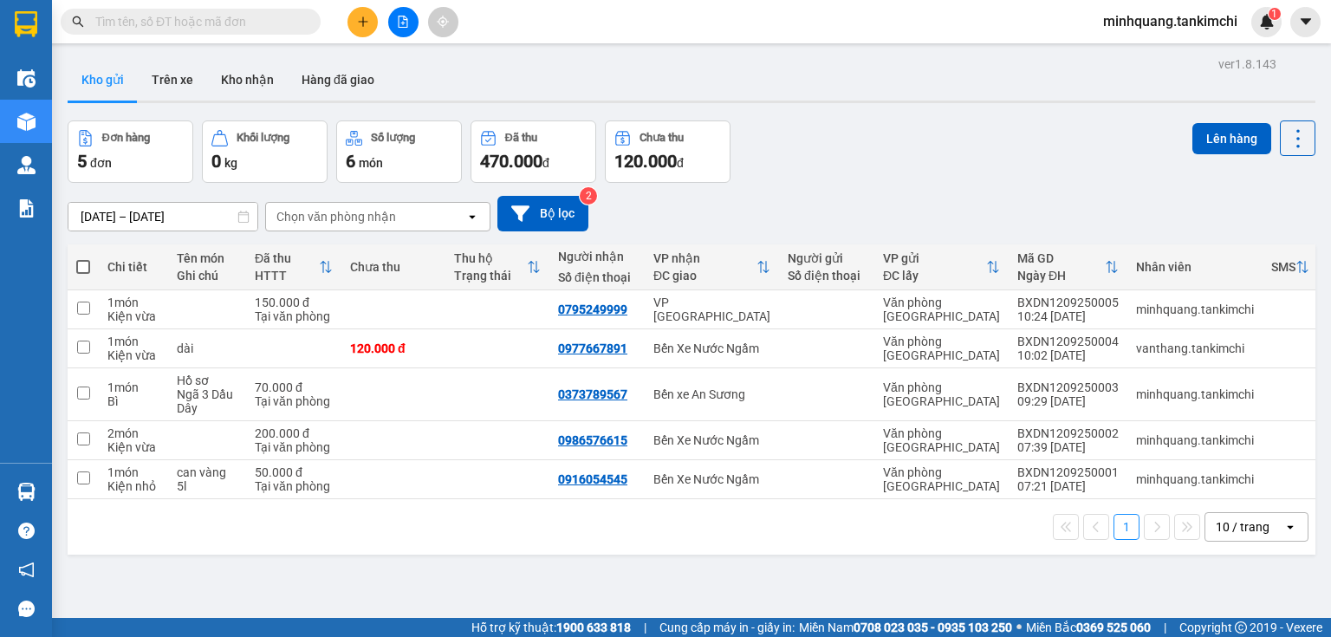
paste input "0763 646 238"
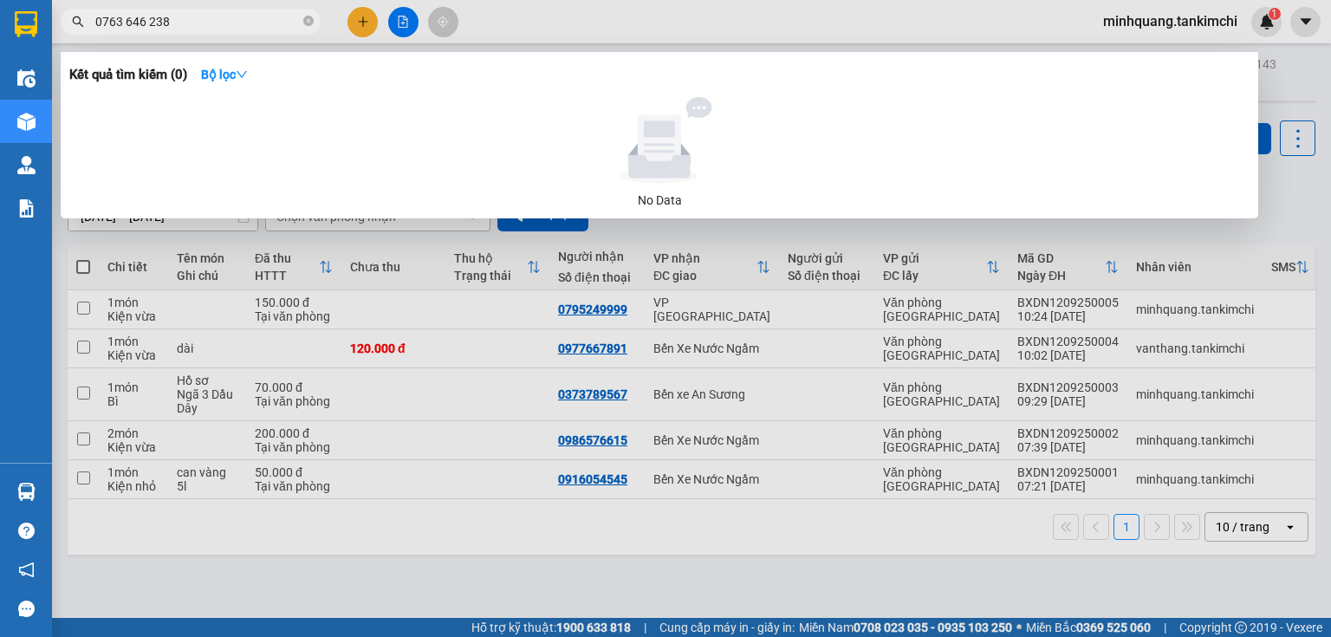
click at [149, 21] on input "0763 646 238" at bounding box center [197, 21] width 204 height 19
click at [122, 18] on input "0763 646238" at bounding box center [197, 21] width 204 height 19
click at [125, 20] on input "0763 646238" at bounding box center [197, 21] width 204 height 19
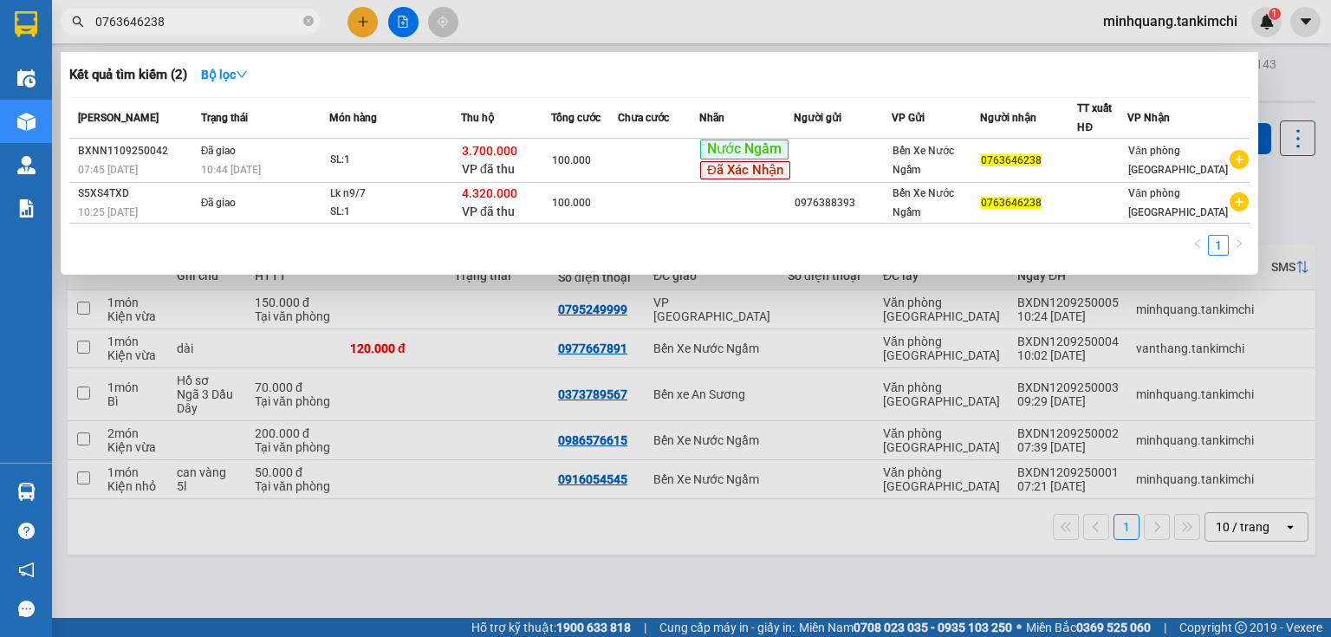
type input "0763646238"
drag, startPoint x: 179, startPoint y: 24, endPoint x: 103, endPoint y: 20, distance: 76.4
click at [94, 23] on span "0763646238" at bounding box center [191, 22] width 260 height 26
click at [311, 21] on icon "close-circle" at bounding box center [308, 21] width 10 height 10
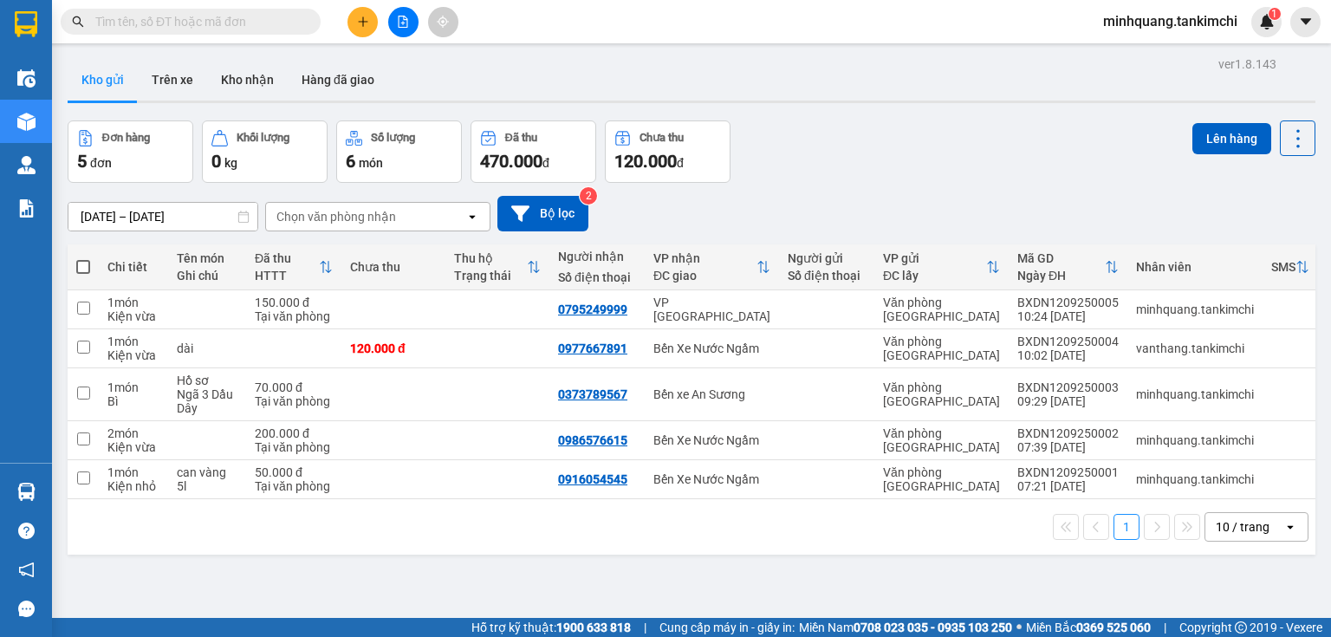
paste input "0923023345"
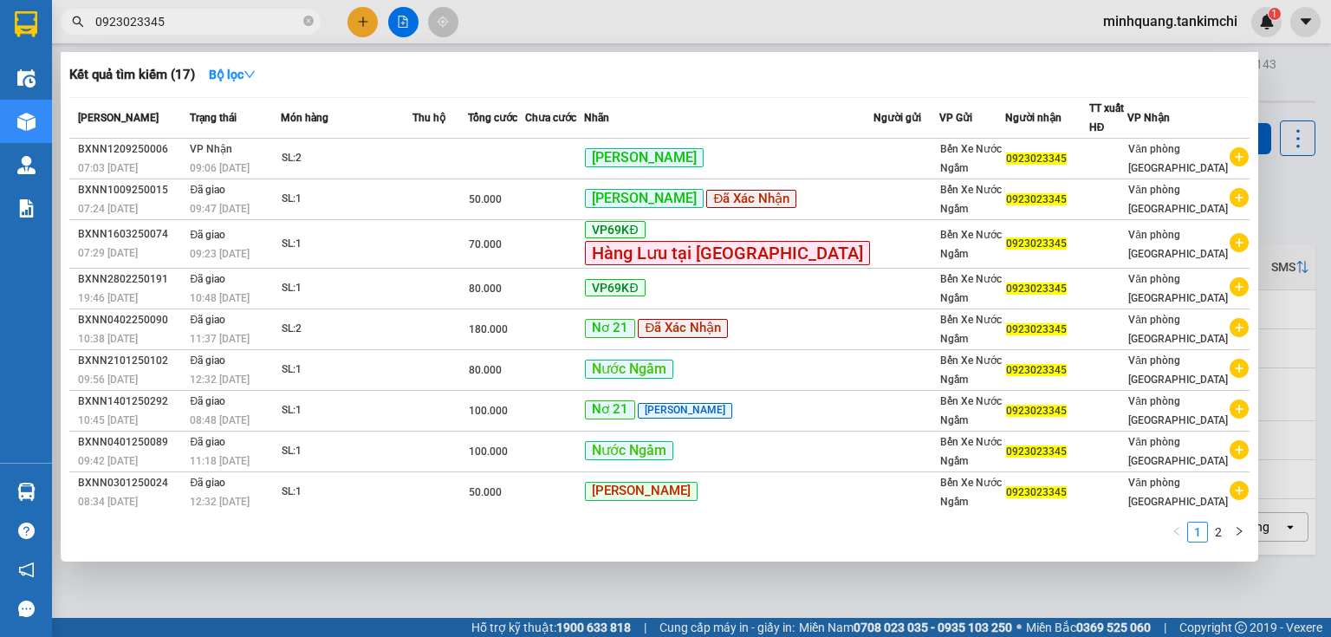
click at [211, 17] on input "0923023345" at bounding box center [197, 21] width 204 height 19
type input "0"
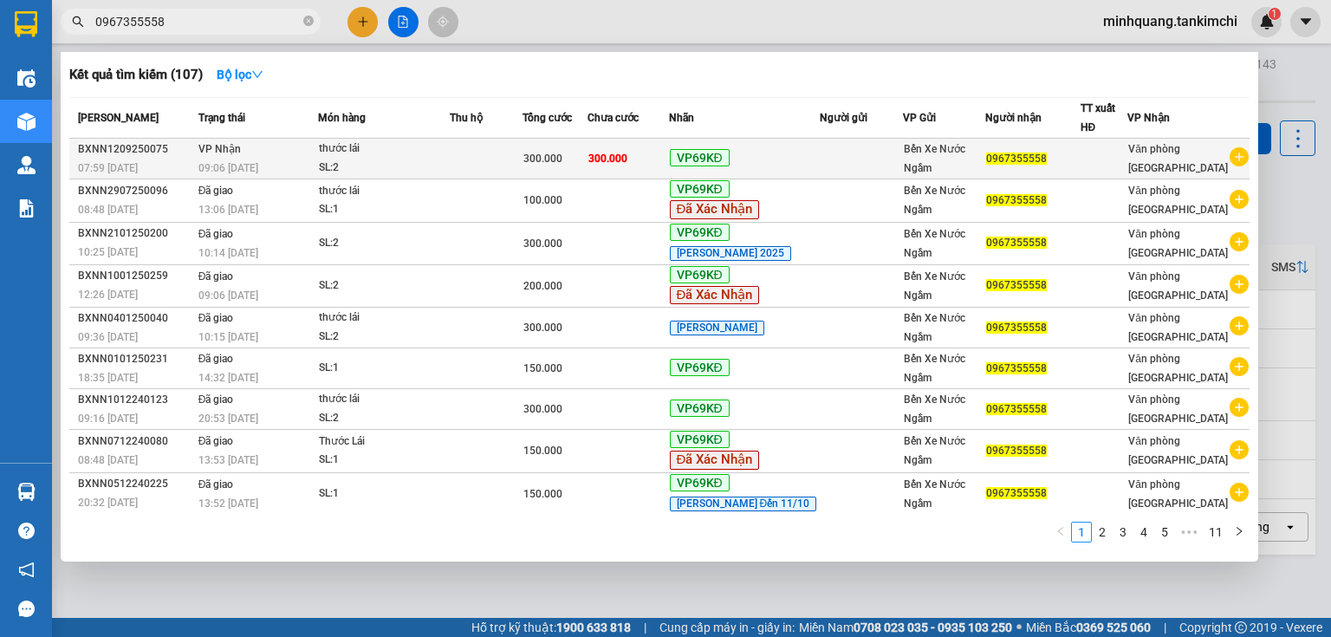
type input "0967355558"
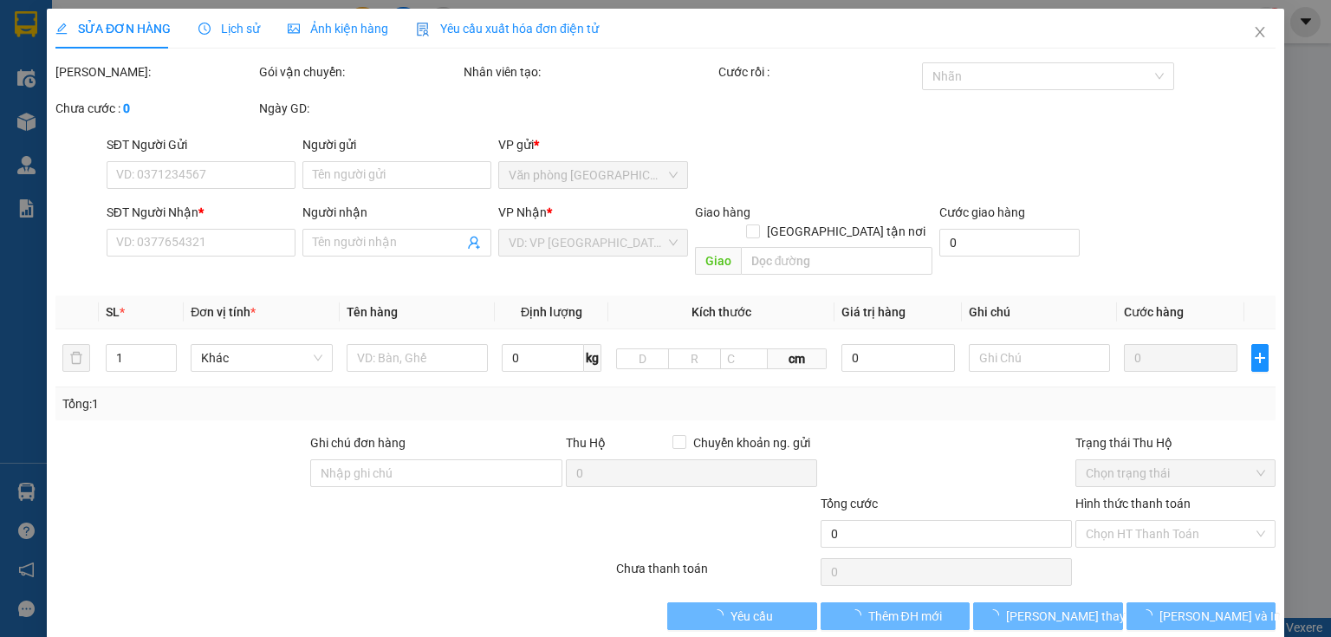
click at [227, 28] on span "Lịch sử" at bounding box center [229, 29] width 62 height 14
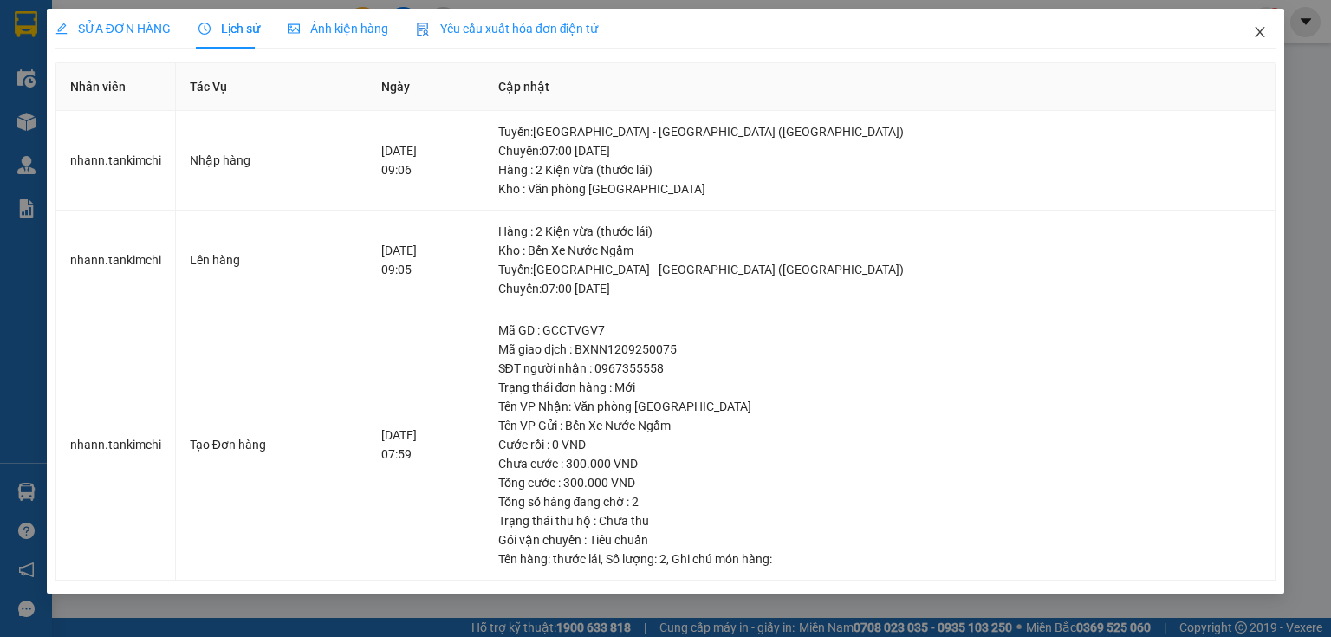
click at [1261, 36] on icon "close" at bounding box center [1260, 32] width 14 height 14
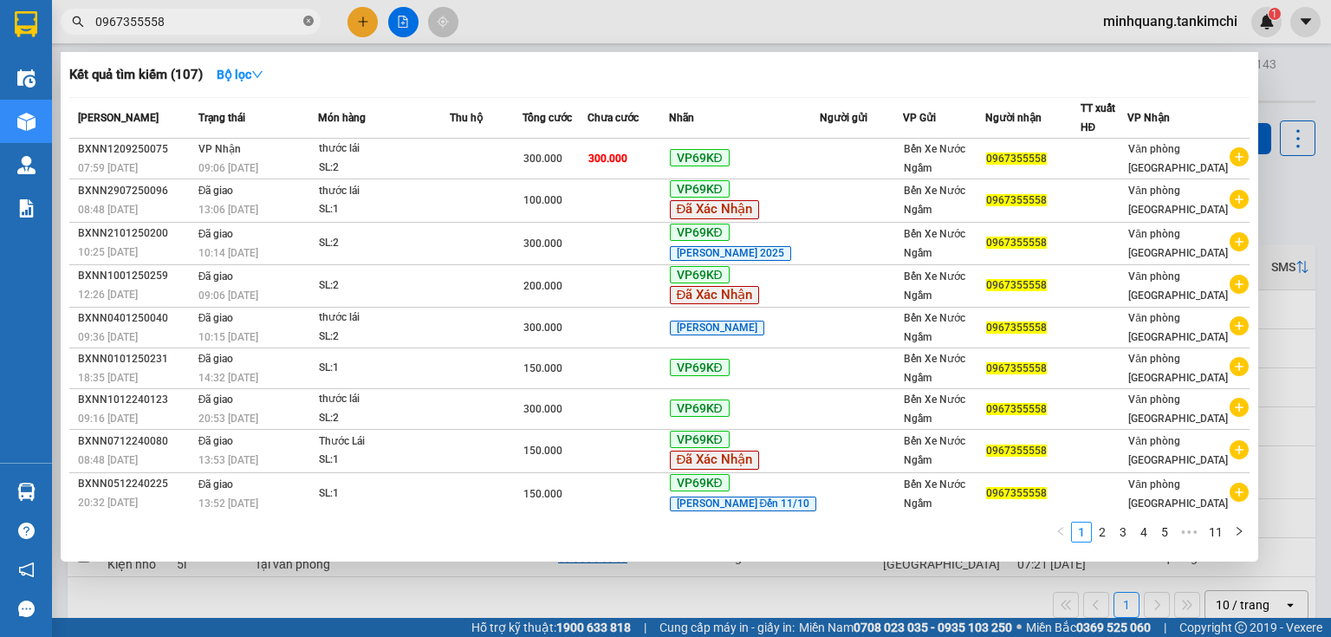
click at [308, 26] on icon "close-circle" at bounding box center [308, 21] width 10 height 10
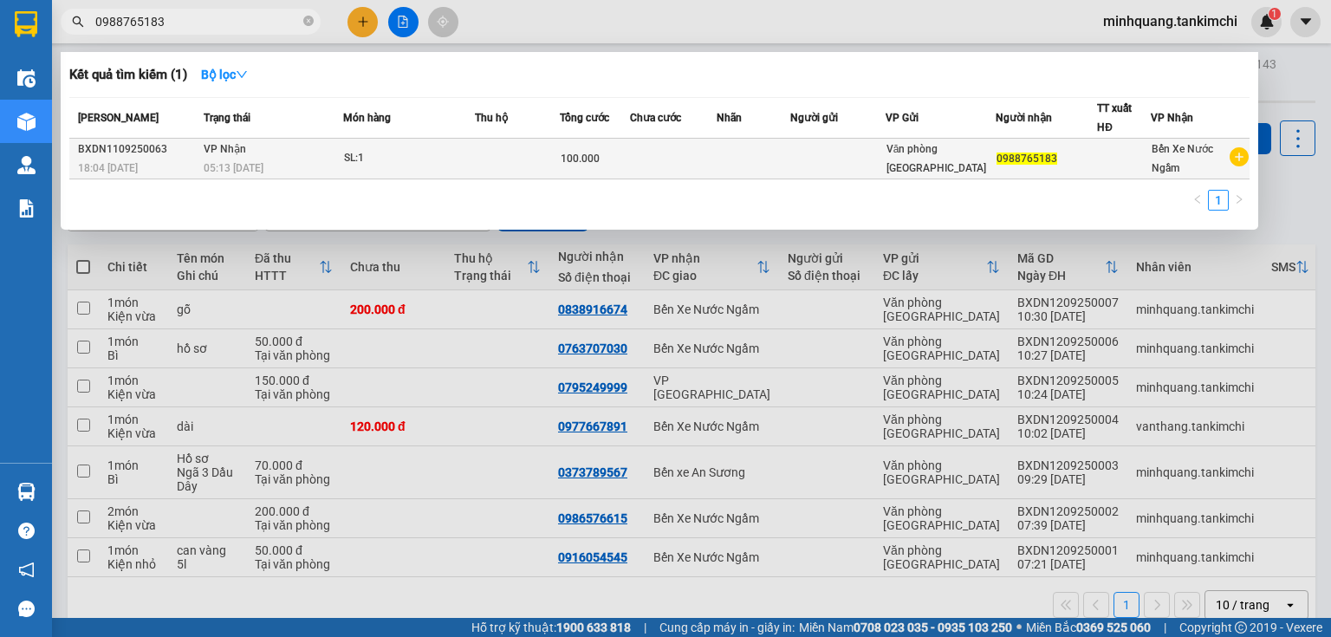
type input "0988765183"
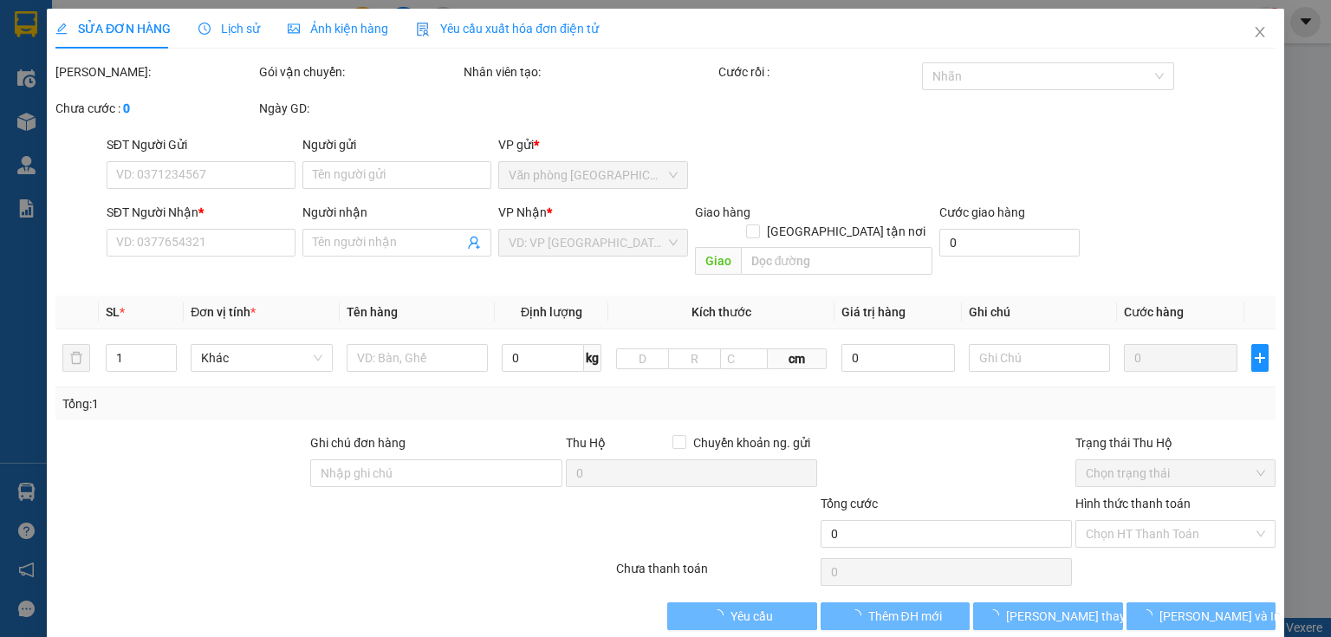
click at [243, 17] on div "Lịch sử" at bounding box center [229, 29] width 62 height 40
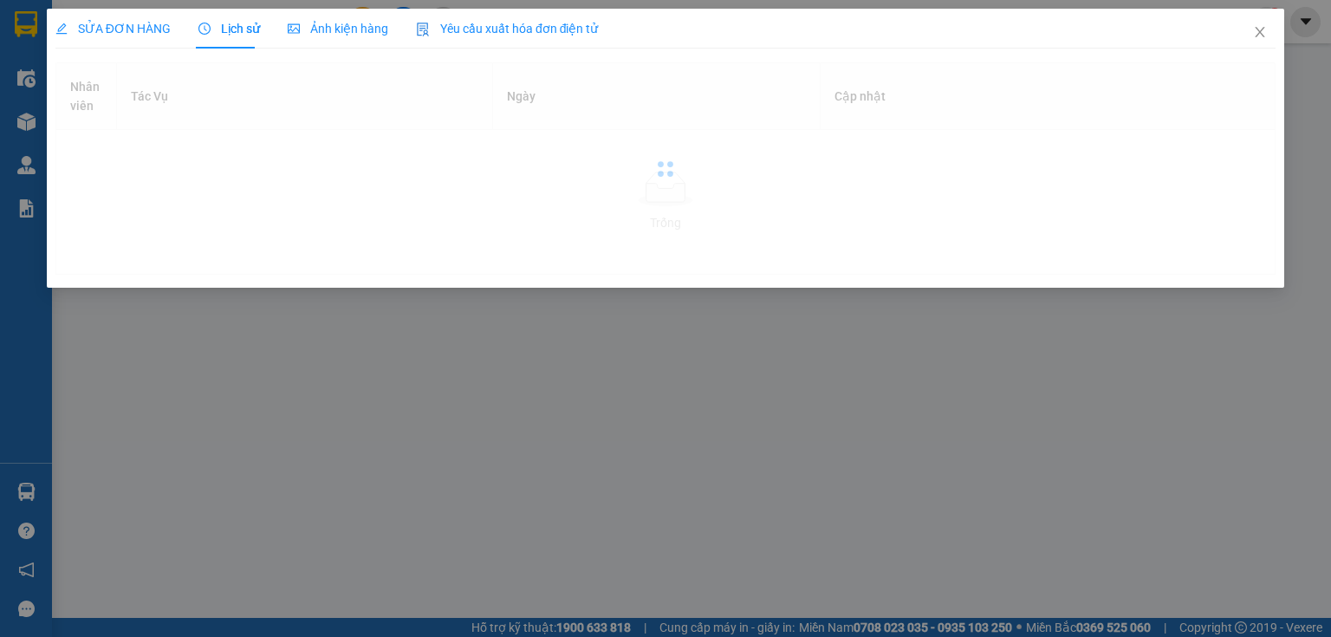
click at [240, 31] on span "Lịch sử" at bounding box center [229, 29] width 62 height 14
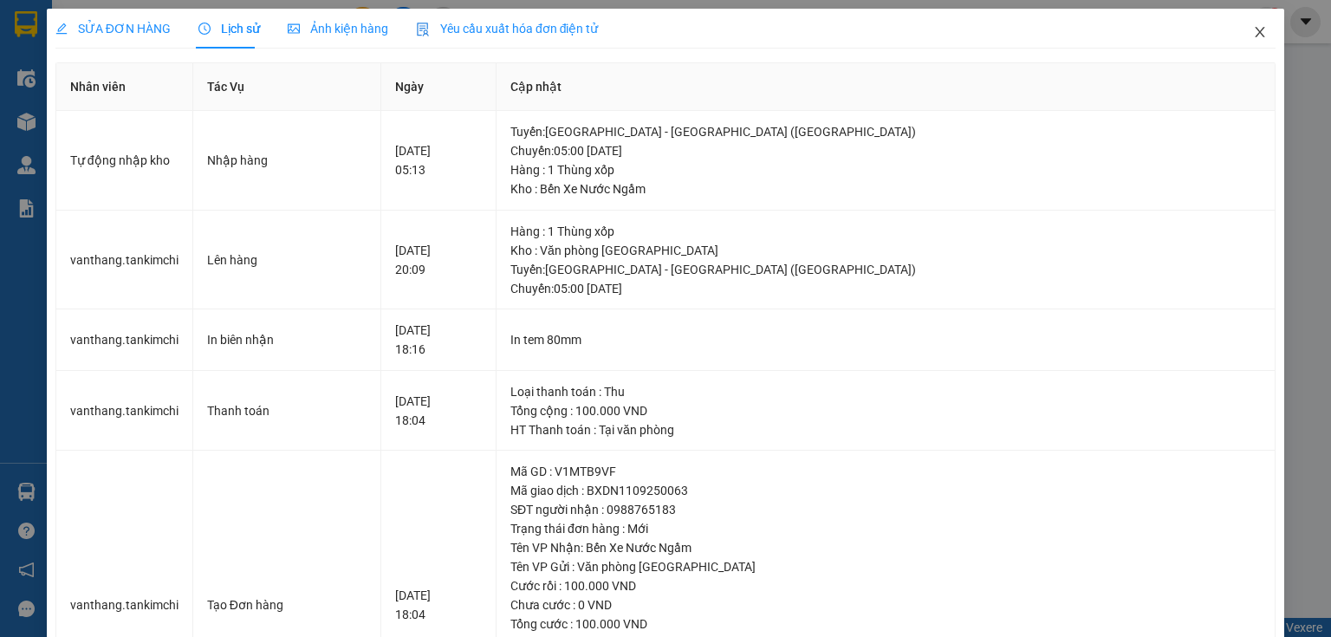
click at [1254, 35] on icon "close" at bounding box center [1260, 32] width 14 height 14
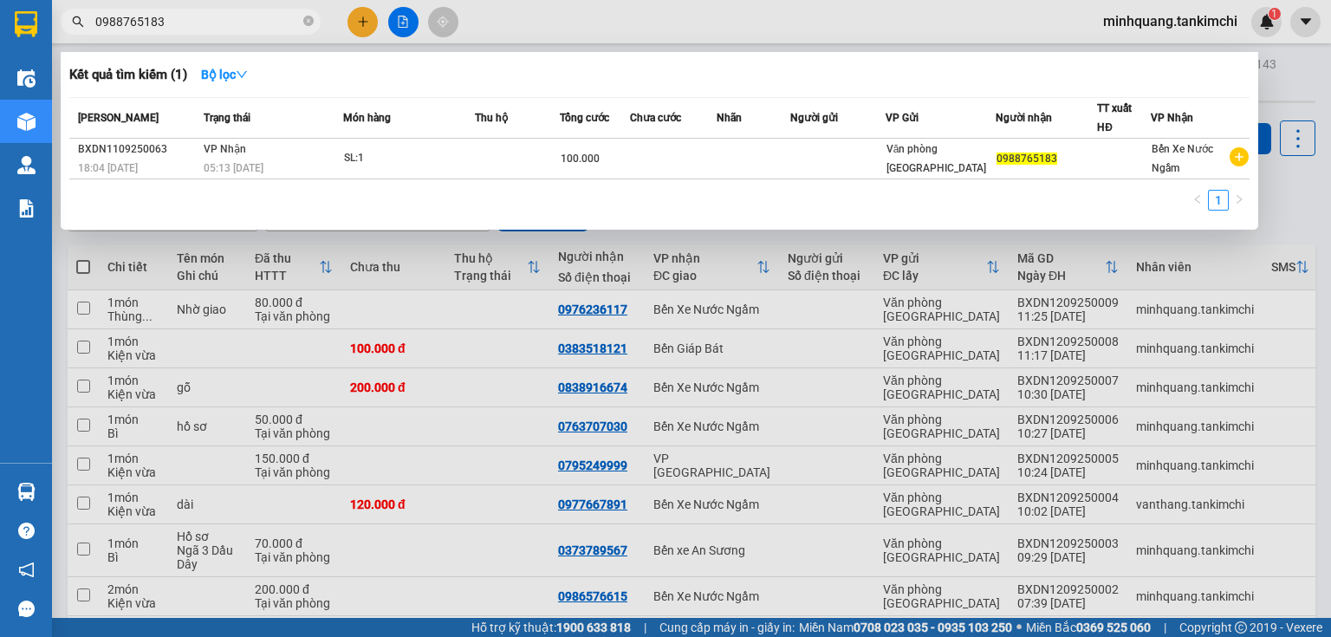
click at [201, 13] on input "0988765183" at bounding box center [197, 21] width 204 height 19
click at [305, 16] on icon "close-circle" at bounding box center [308, 21] width 10 height 10
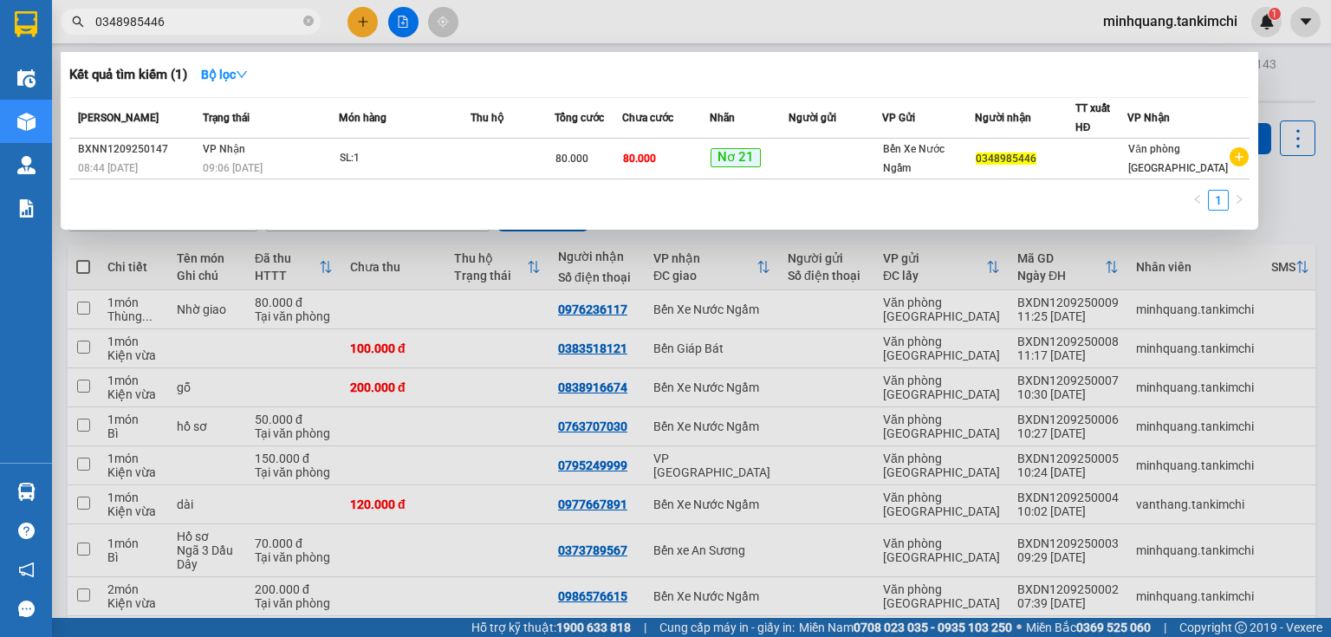
type input "0348985446"
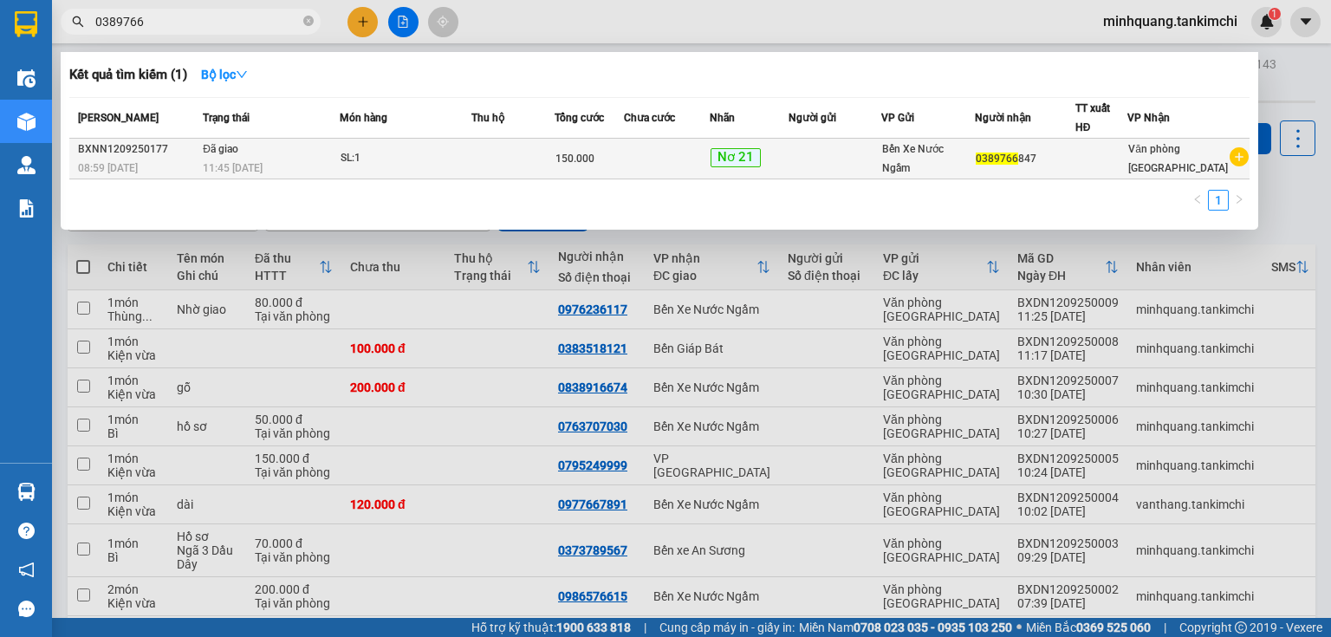
type input "0389766"
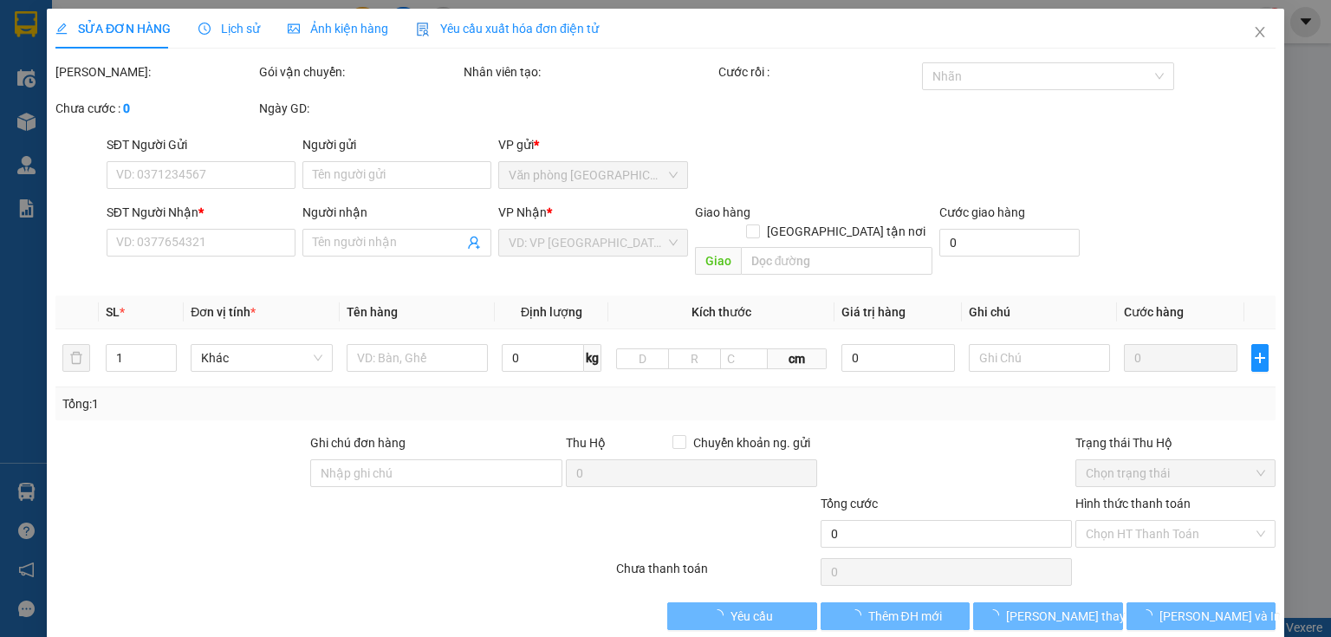
type input "0389766847"
type input "150.000"
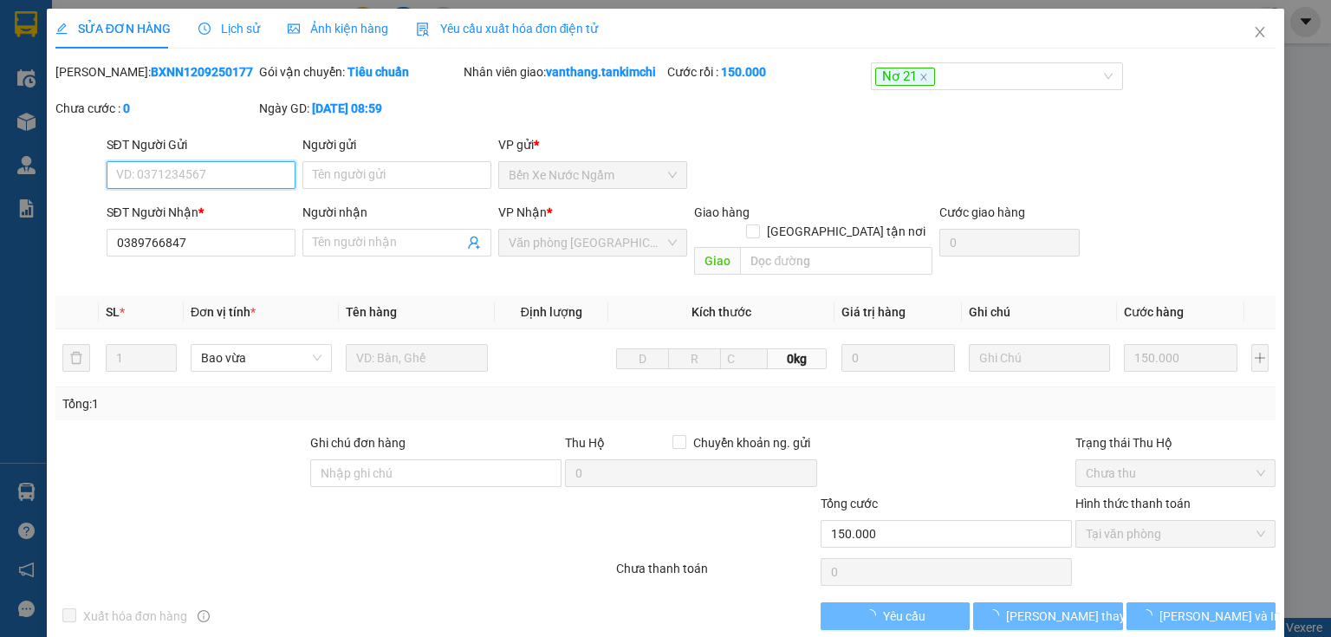
click at [230, 22] on span "Lịch sử" at bounding box center [229, 29] width 62 height 14
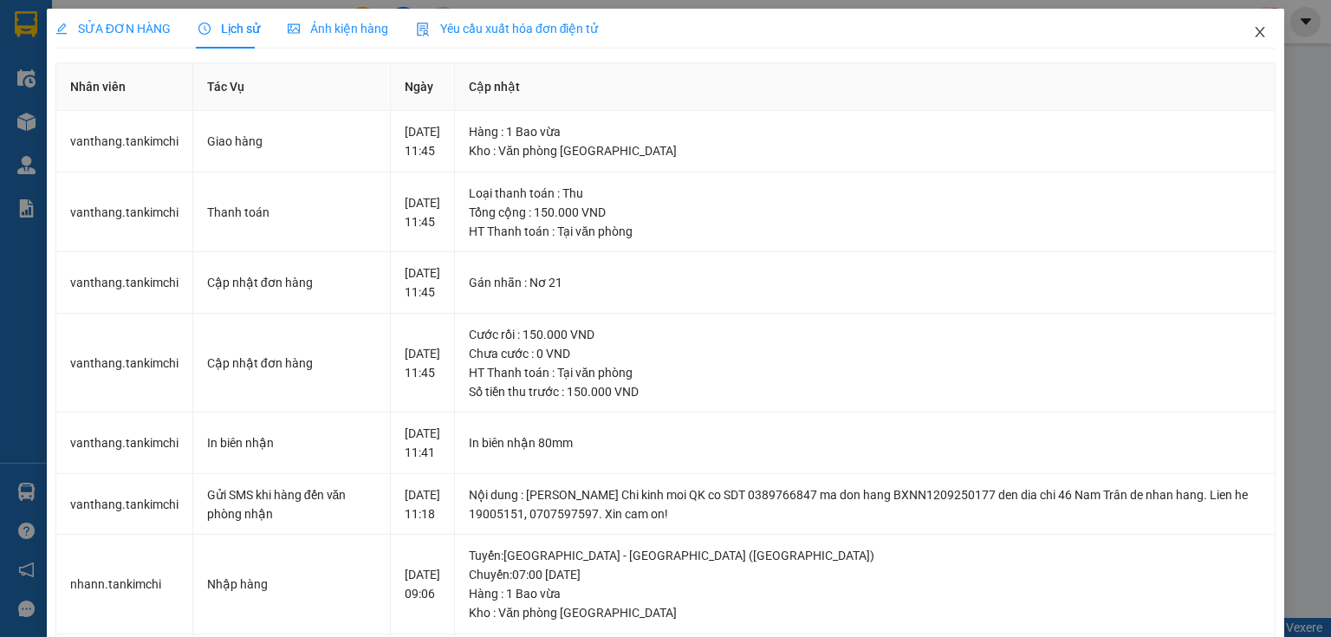
click at [1253, 32] on icon "close" at bounding box center [1260, 32] width 14 height 14
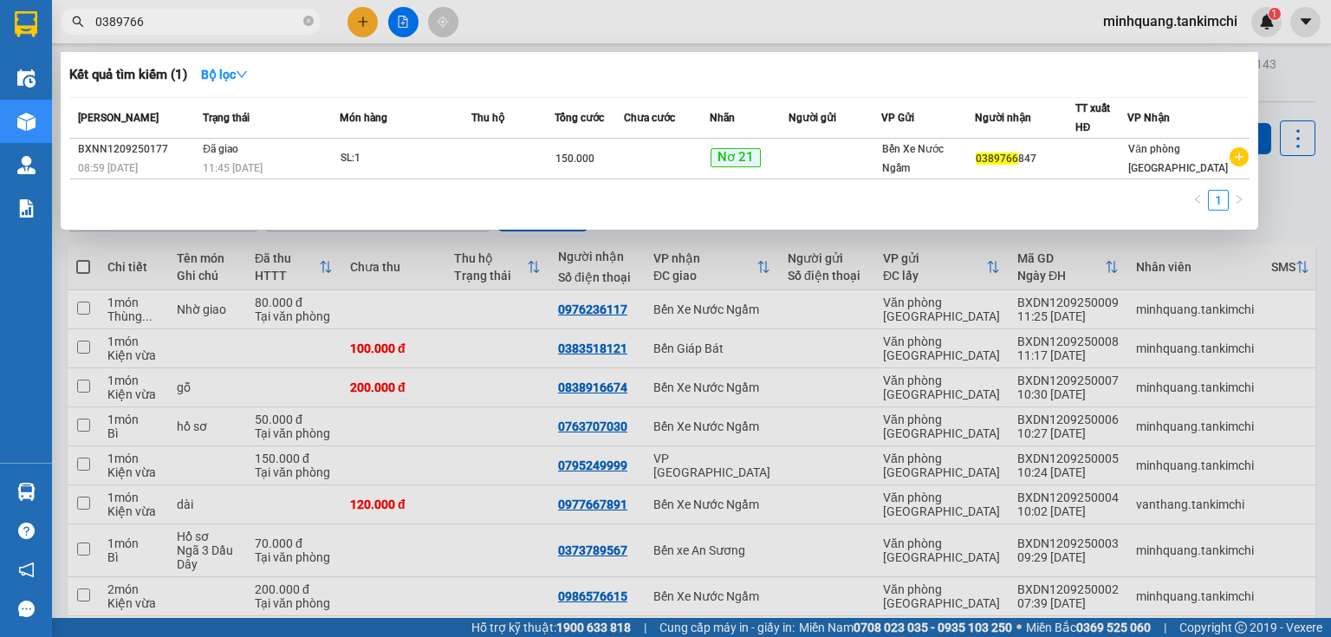
click at [185, 28] on input "0389766" at bounding box center [197, 21] width 204 height 19
type input "0389766847"
